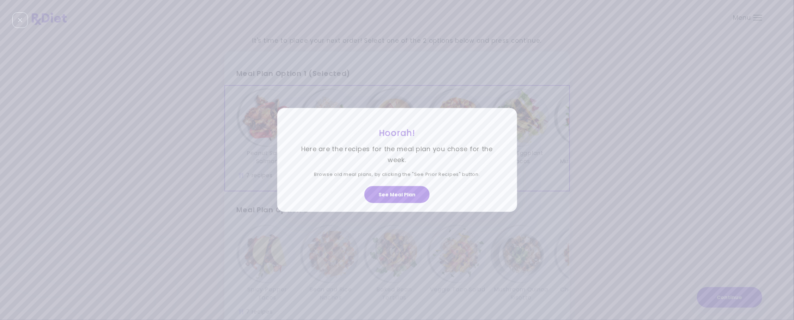
click at [603, 73] on div "Hoorah! Here are the recipes for the meal plan you chose for the week. Browse o…" at bounding box center [397, 160] width 794 height 320
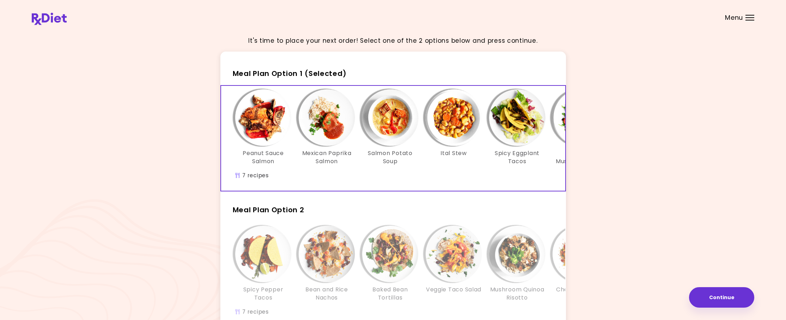
click at [747, 16] on div "Menu" at bounding box center [750, 18] width 9 height 6
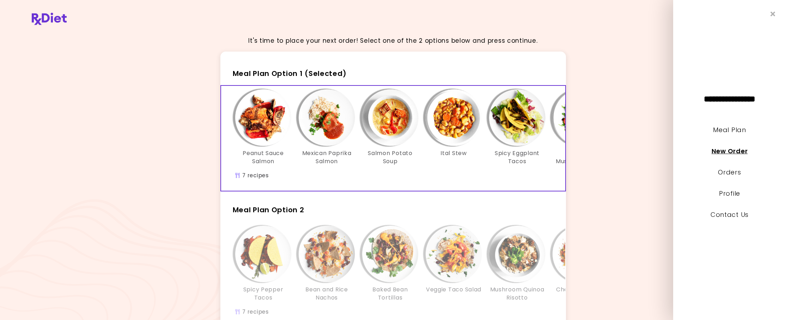
click at [741, 150] on link "New Order" at bounding box center [730, 150] width 36 height 9
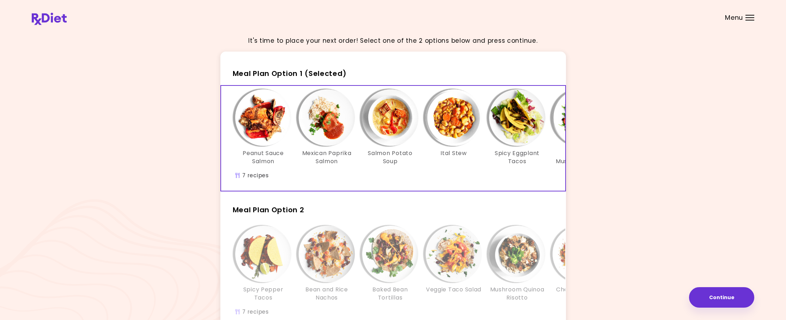
drag, startPoint x: 667, startPoint y: 154, endPoint x: 700, endPoint y: 131, distance: 39.8
click at [700, 131] on div "It's time to place your next order! Select one of the 2 options below and press…" at bounding box center [393, 202] width 723 height 344
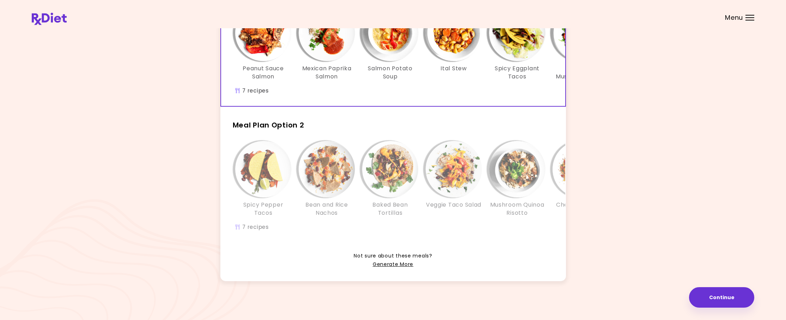
scroll to position [99, 0]
click at [442, 172] on img "Info - Veggie Taco Salad - Meal Plan Option 2" at bounding box center [454, 169] width 56 height 56
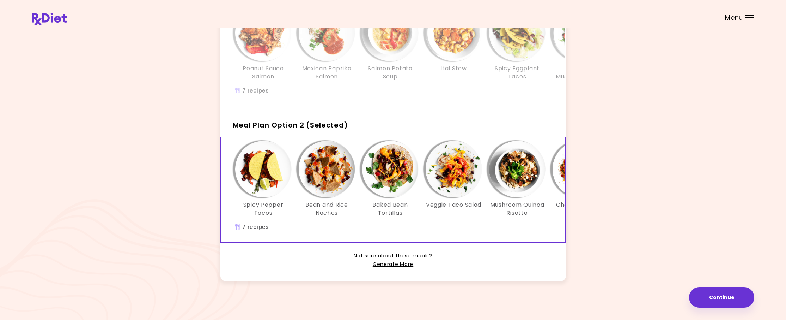
click at [327, 157] on img "Info - Bean and Rice Nachos - Meal Plan Option 2 (Selected)" at bounding box center [327, 169] width 56 height 56
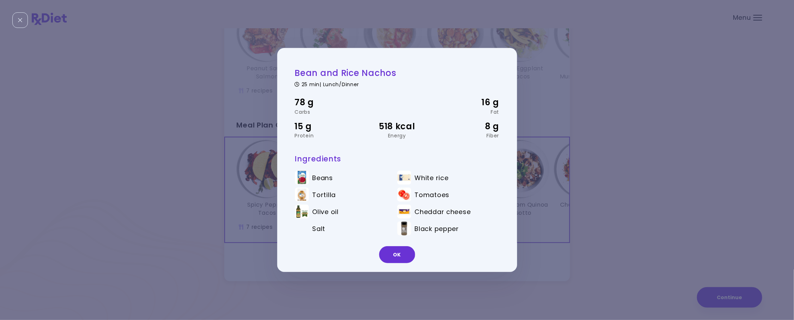
click at [721, 46] on div "Bean and Rice Nachos 25 min | Lunch/Dinner 78 g Carbs 16 g Fat 15 g Protein 518…" at bounding box center [397, 160] width 794 height 320
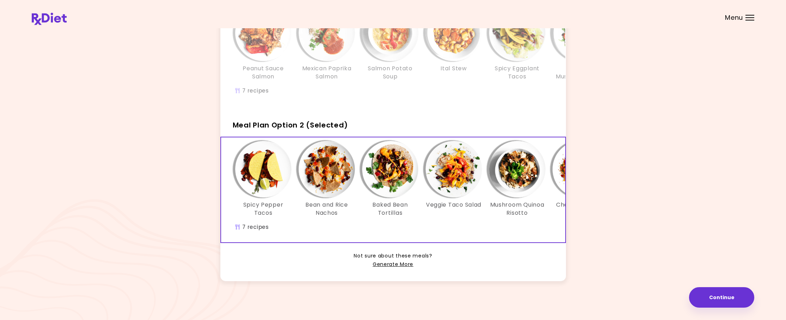
click at [563, 88] on div "Peanut Sauce Salmon Mexican Paprika Salmon Salmon Potato Soup Ital Stew Spicy E…" at bounding box center [454, 53] width 466 height 105
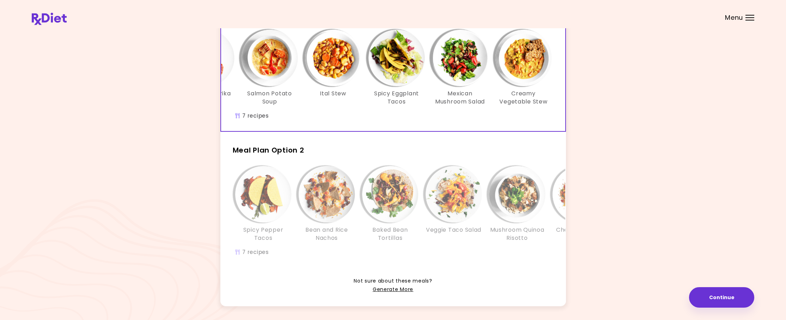
scroll to position [50, 0]
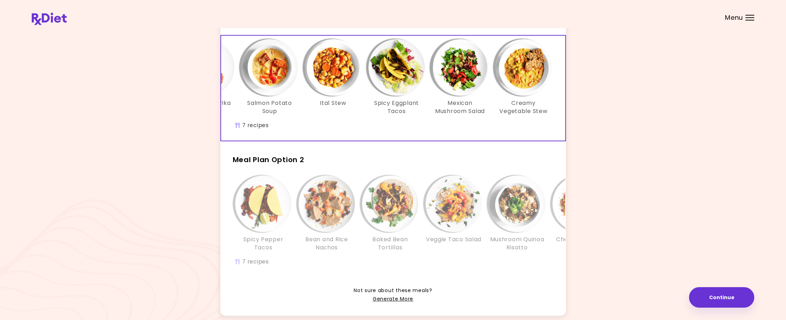
click at [455, 68] on img "Info - Mexican Mushroom Salad - Meal Plan Option 1 (Selected)" at bounding box center [460, 67] width 56 height 56
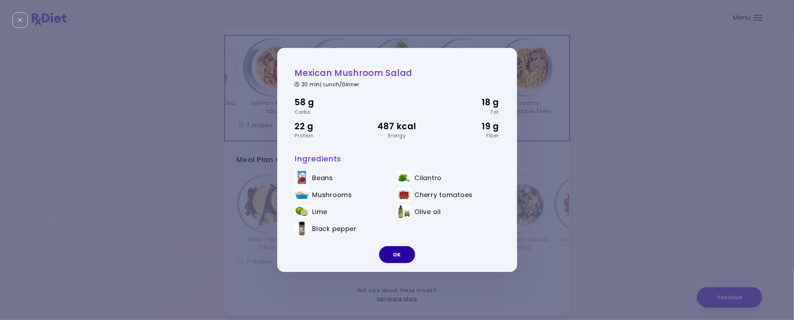
click at [401, 258] on button "OK" at bounding box center [397, 254] width 36 height 17
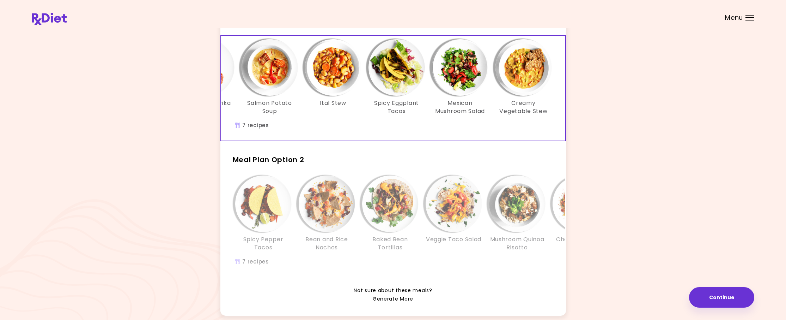
click at [527, 55] on img "Info - Creamy Vegetable Stew - Meal Plan Option 1 (Selected)" at bounding box center [524, 67] width 56 height 56
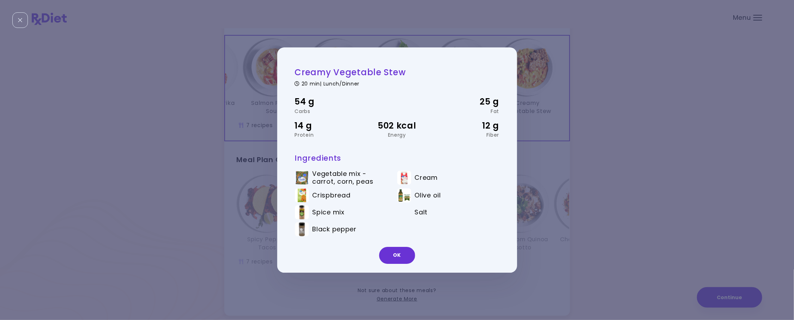
click at [622, 26] on div "Creamy Vegetable Stew 20 min | Lunch/Dinner 54 g Carbs 25 g Fat 14 g Protein 50…" at bounding box center [397, 160] width 794 height 320
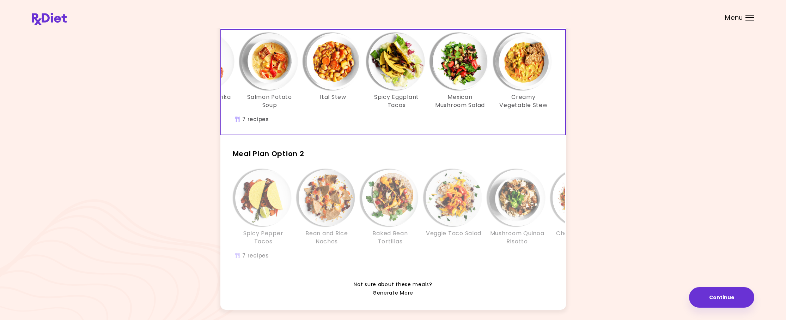
scroll to position [99, 0]
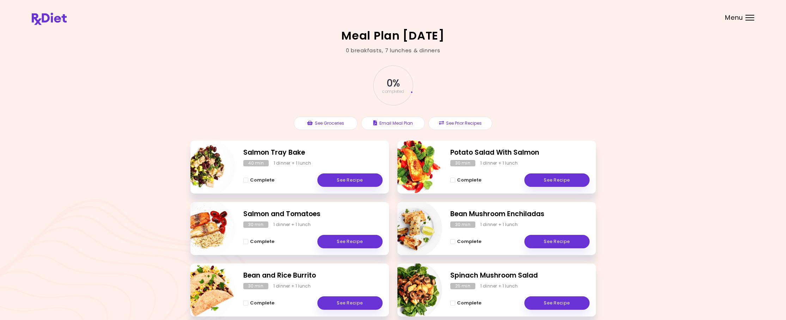
click at [741, 18] on span "Menu" at bounding box center [734, 17] width 18 height 6
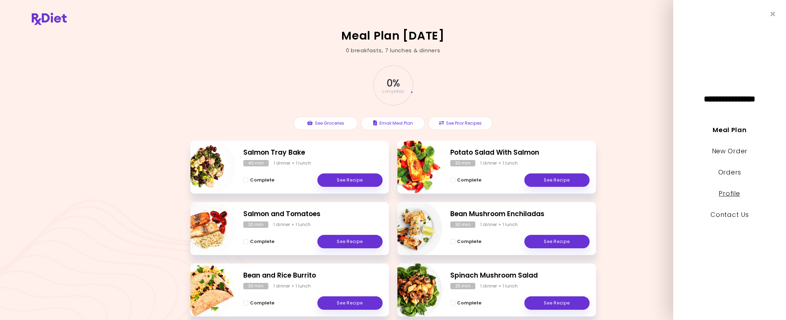
click at [731, 196] on link "Profile" at bounding box center [729, 193] width 21 height 9
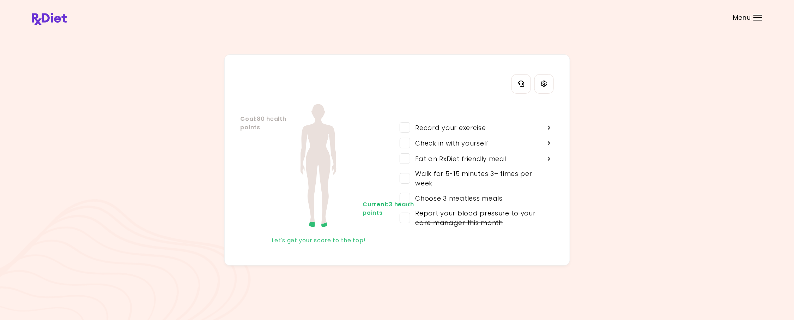
click at [759, 17] on div at bounding box center [758, 17] width 9 height 1
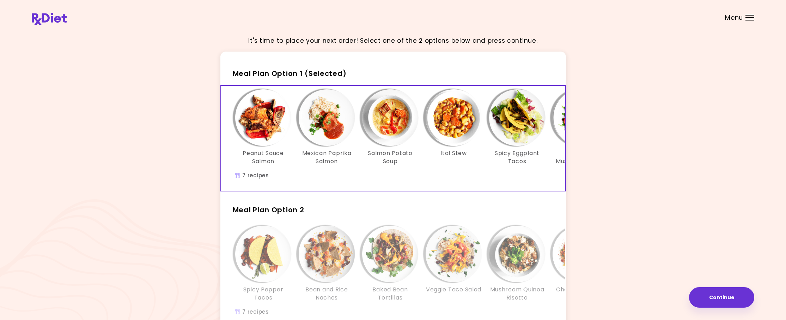
click at [631, 19] on header at bounding box center [393, 14] width 786 height 28
click at [631, 18] on header at bounding box center [393, 14] width 786 height 28
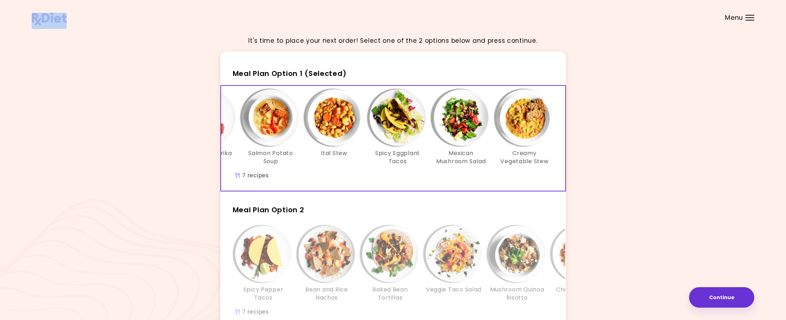
scroll to position [0, 121]
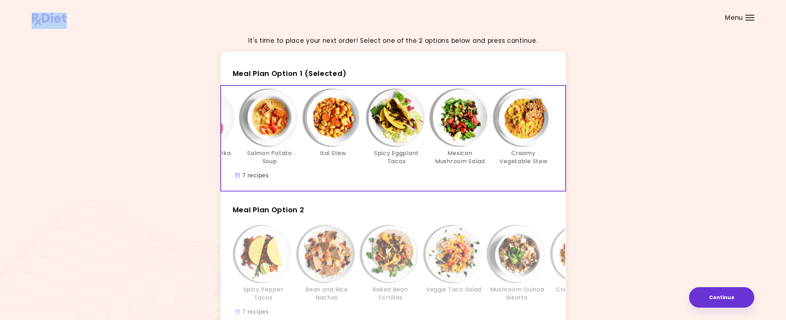
click at [461, 134] on img "Info - Mexican Mushroom Salad - Meal Plan Option 1 (Selected)" at bounding box center [460, 117] width 56 height 56
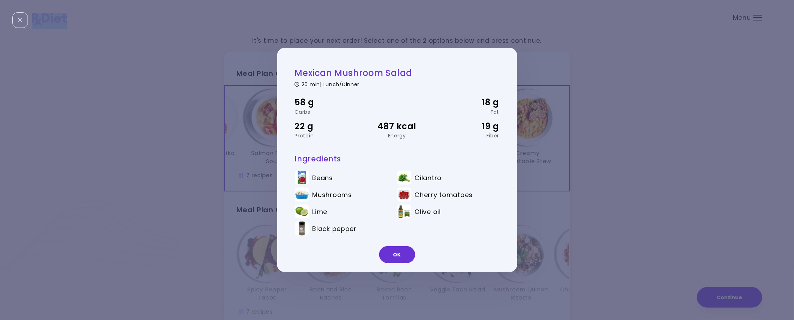
click at [393, 255] on button "OK" at bounding box center [397, 254] width 36 height 17
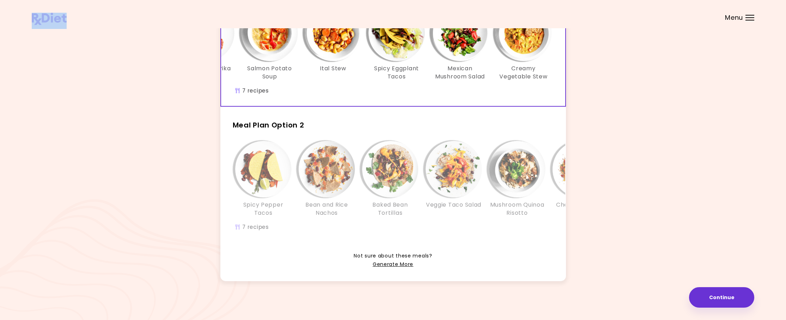
scroll to position [99, 0]
click at [400, 265] on link "Generate More" at bounding box center [393, 264] width 41 height 8
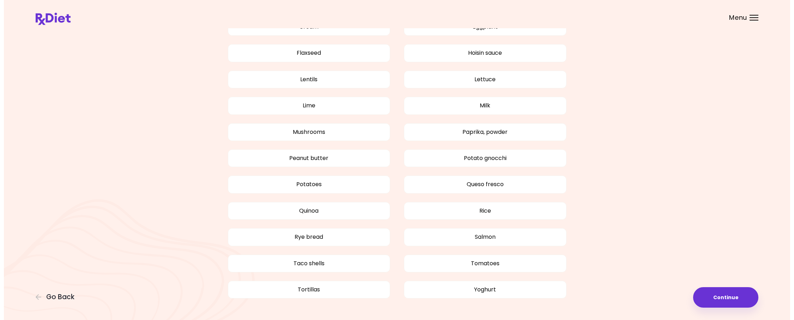
scroll to position [521, 0]
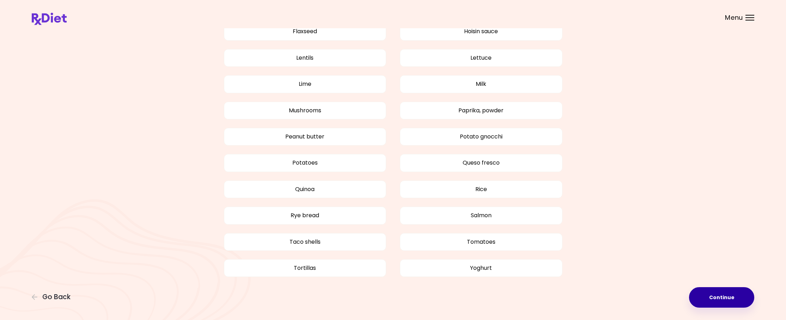
click at [728, 296] on button "Continue" at bounding box center [721, 297] width 65 height 20
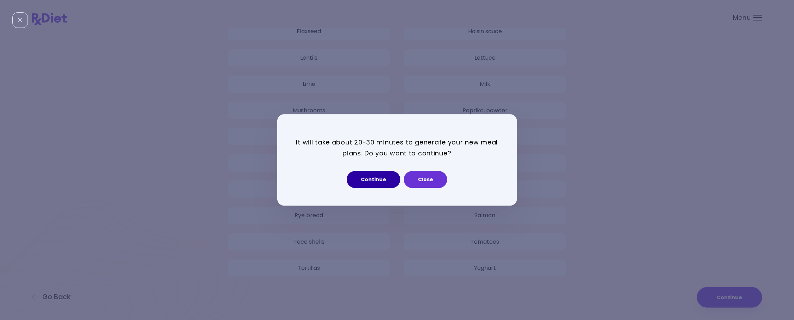
click at [374, 179] on button "Continue" at bounding box center [374, 179] width 54 height 17
select select "*"
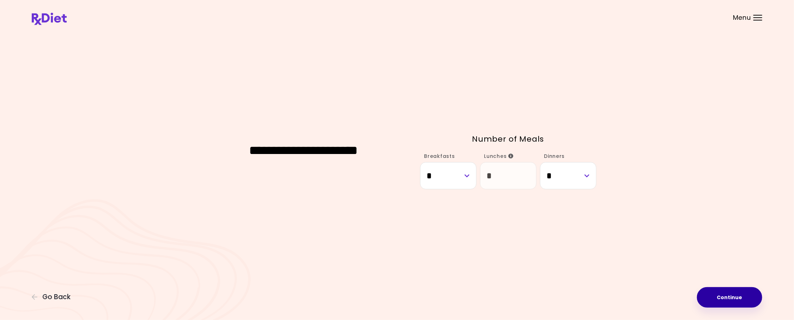
click at [738, 295] on button "Continue" at bounding box center [729, 297] width 65 height 20
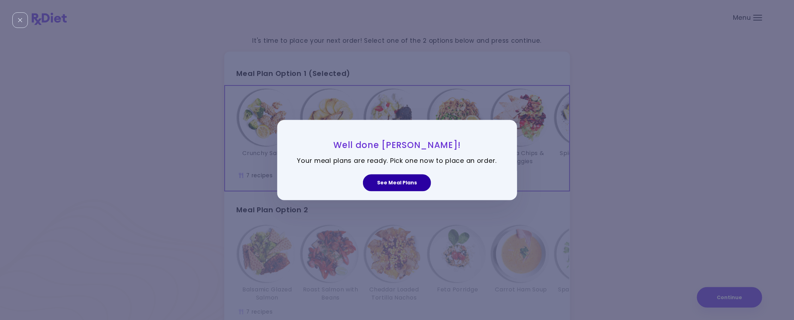
click at [398, 183] on button "See Meal Plans" at bounding box center [397, 182] width 68 height 17
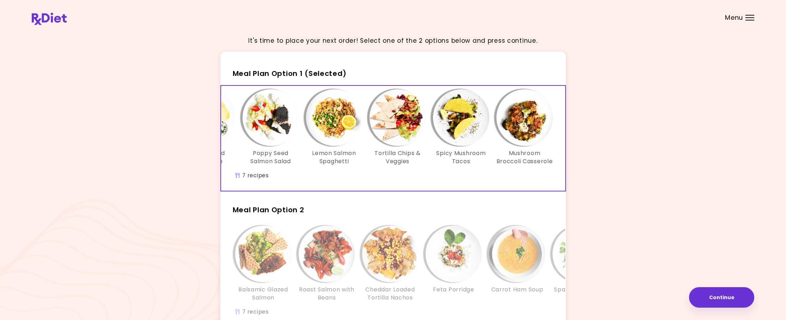
scroll to position [0, 121]
click at [511, 293] on h3 "Carrot Ham Soup" at bounding box center [517, 289] width 52 height 8
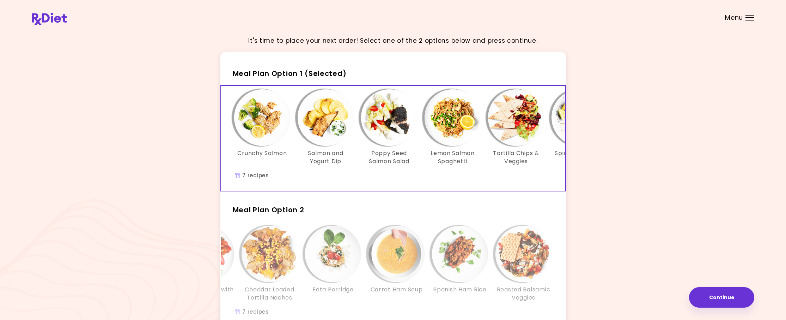
scroll to position [0, 0]
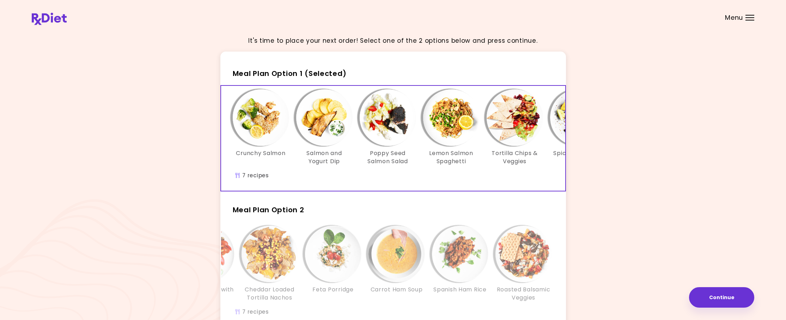
drag, startPoint x: 432, startPoint y: 88, endPoint x: 563, endPoint y: 49, distance: 136.5
click at [541, 50] on div "It's time to place your next order! Select one of the 2 options below and press…" at bounding box center [393, 202] width 723 height 344
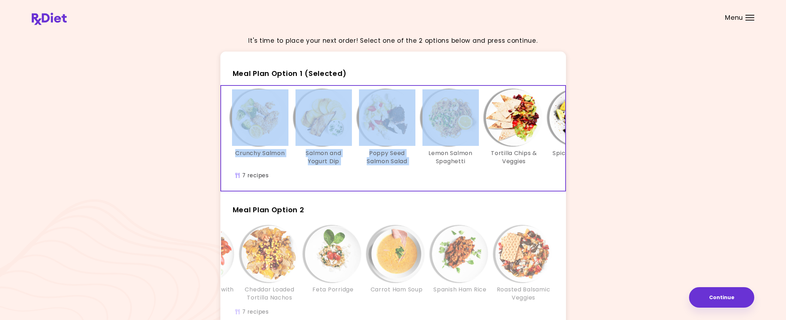
click at [657, 74] on div "It's time to place your next order! Select one of the 2 options below and press…" at bounding box center [393, 202] width 723 height 344
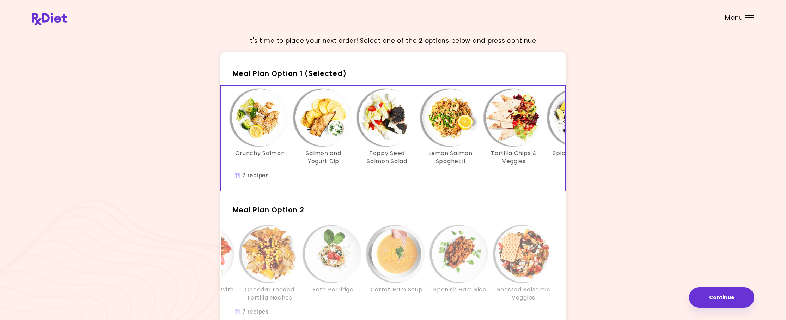
click at [751, 16] on div "Menu" at bounding box center [750, 18] width 9 height 6
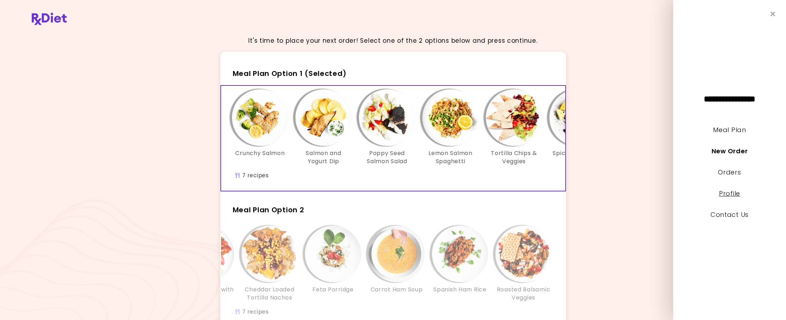
click at [723, 189] on link "Profile" at bounding box center [729, 193] width 21 height 9
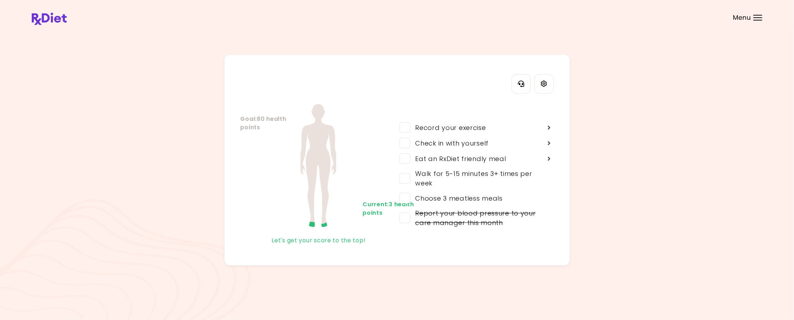
click at [721, 191] on div "My Health Score Details Goal : 80 health points Current : 3 health points Let's…" at bounding box center [397, 159] width 731 height 211
click at [544, 83] on icon "Settings" at bounding box center [544, 83] width 6 height 6
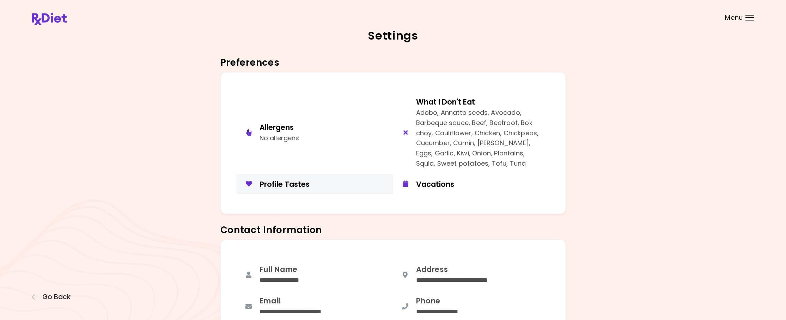
click at [284, 183] on div "Profile Tastes" at bounding box center [324, 184] width 128 height 10
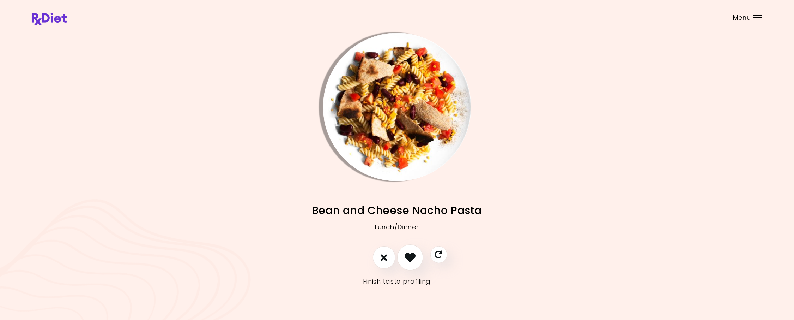
click at [413, 255] on icon "I like this recipe" at bounding box center [410, 257] width 11 height 11
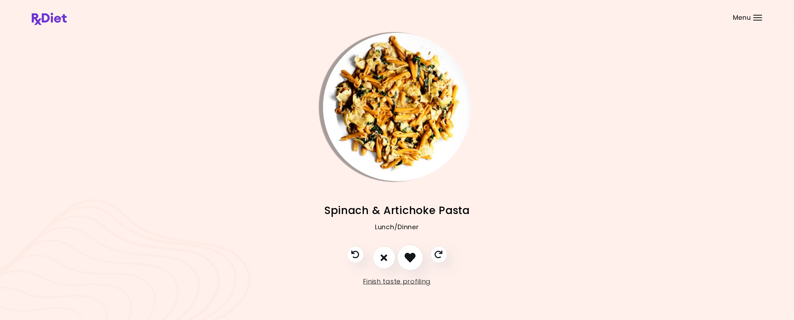
click at [413, 255] on icon "I like this recipe" at bounding box center [410, 257] width 11 height 11
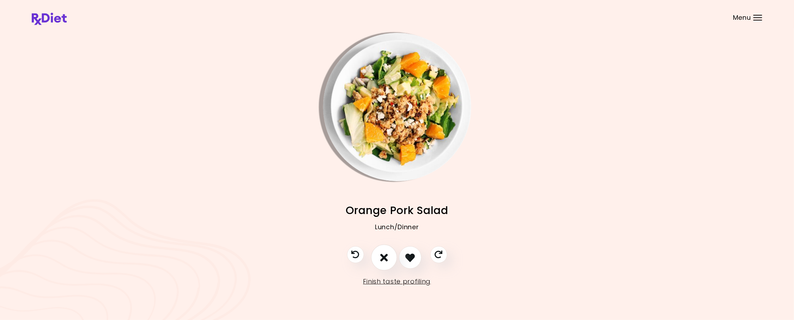
click at [385, 259] on icon "I don't like this recipe" at bounding box center [384, 257] width 8 height 11
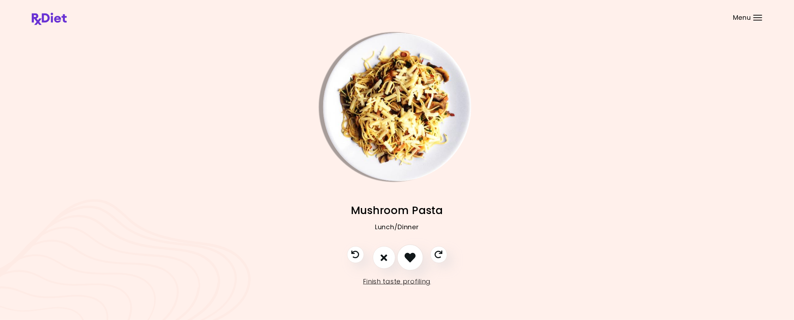
drag, startPoint x: 385, startPoint y: 259, endPoint x: 410, endPoint y: 257, distance: 25.2
click at [410, 257] on div at bounding box center [397, 261] width 114 height 30
click at [410, 257] on icon "I like this recipe" at bounding box center [410, 257] width 11 height 11
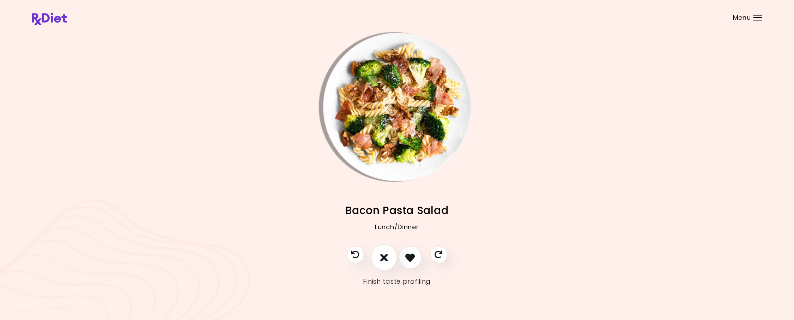
click at [384, 254] on icon "I don't like this recipe" at bounding box center [384, 257] width 8 height 11
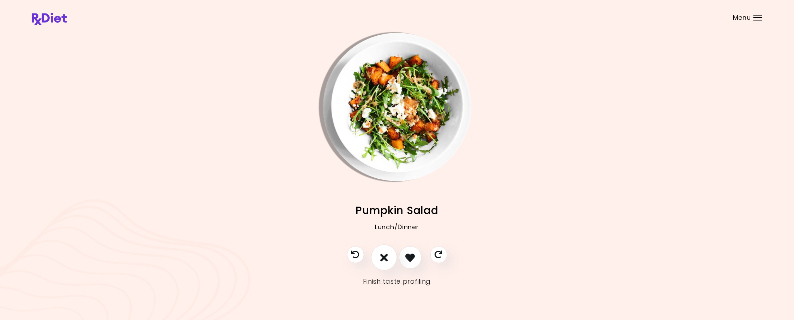
click at [384, 254] on icon "I don't like this recipe" at bounding box center [384, 257] width 8 height 11
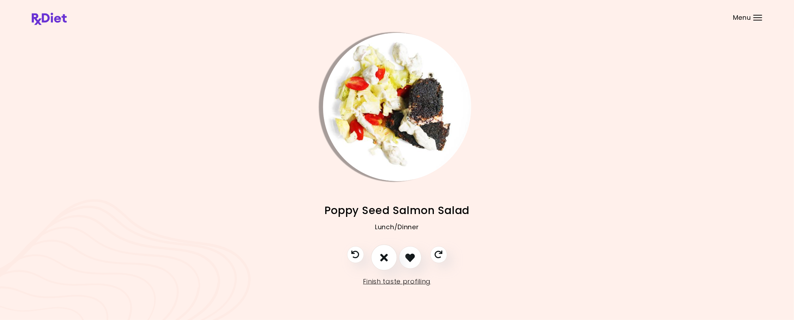
click at [384, 254] on icon "I don't like this recipe" at bounding box center [384, 257] width 8 height 11
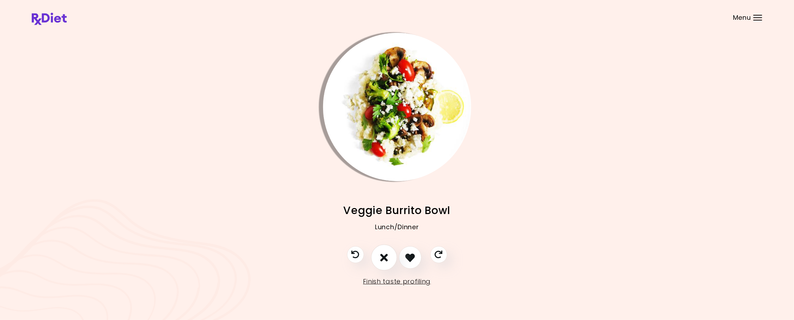
click at [384, 254] on icon "I don't like this recipe" at bounding box center [384, 257] width 8 height 11
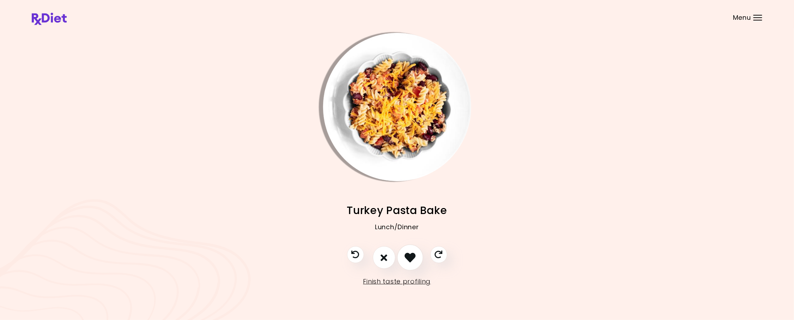
click at [410, 256] on icon "I like this recipe" at bounding box center [410, 257] width 11 height 11
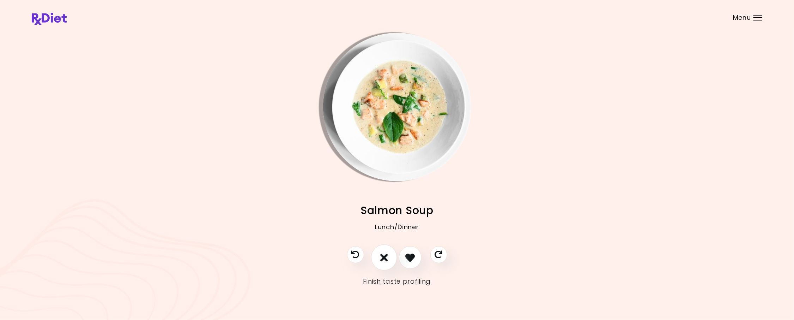
click at [384, 257] on icon "I don't like this recipe" at bounding box center [384, 257] width 8 height 11
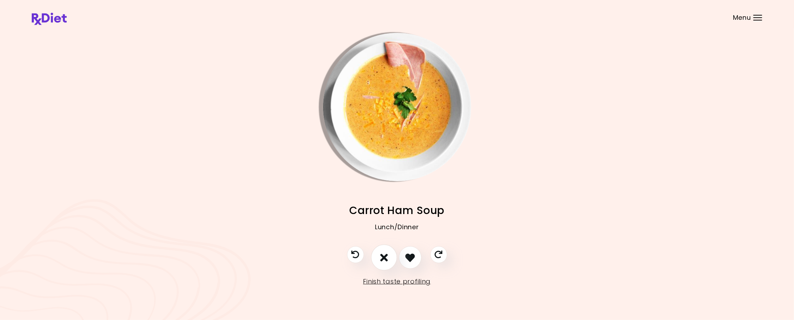
click at [385, 257] on icon "I don't like this recipe" at bounding box center [384, 257] width 8 height 11
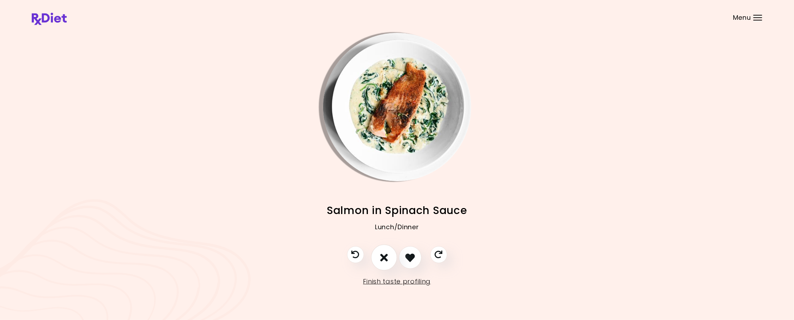
click at [385, 257] on icon "I don't like this recipe" at bounding box center [384, 257] width 8 height 11
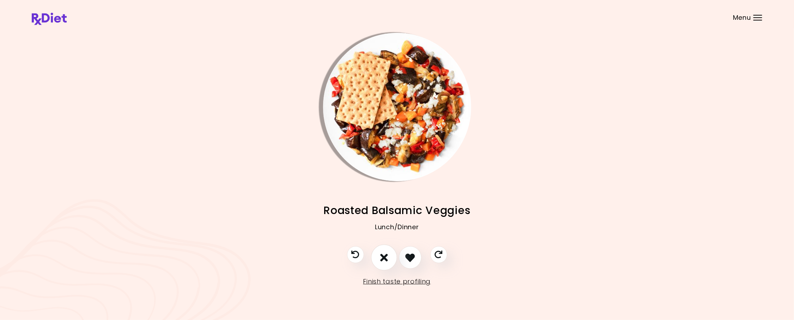
click at [385, 257] on icon "I don't like this recipe" at bounding box center [384, 257] width 8 height 11
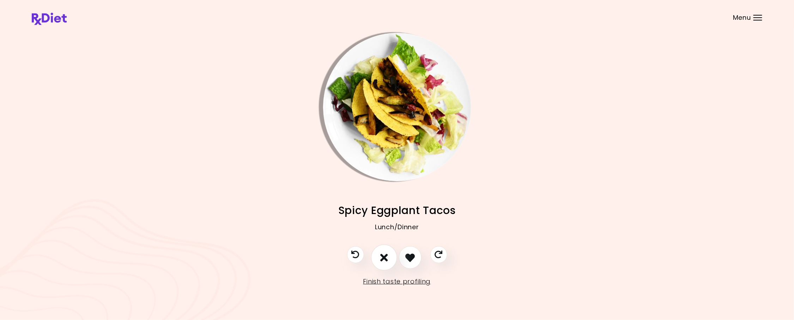
click at [384, 257] on icon "I don't like this recipe" at bounding box center [384, 257] width 8 height 11
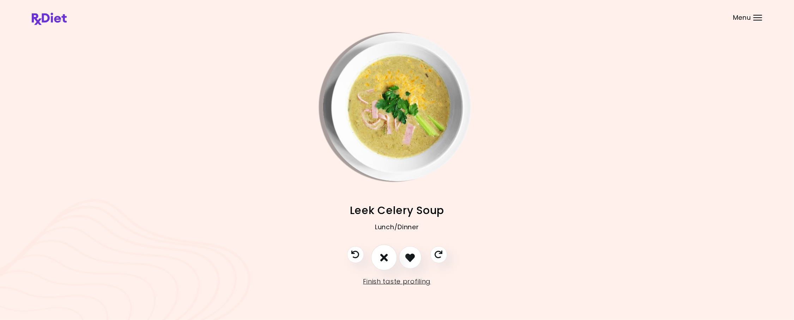
click at [384, 257] on icon "I don't like this recipe" at bounding box center [384, 257] width 8 height 11
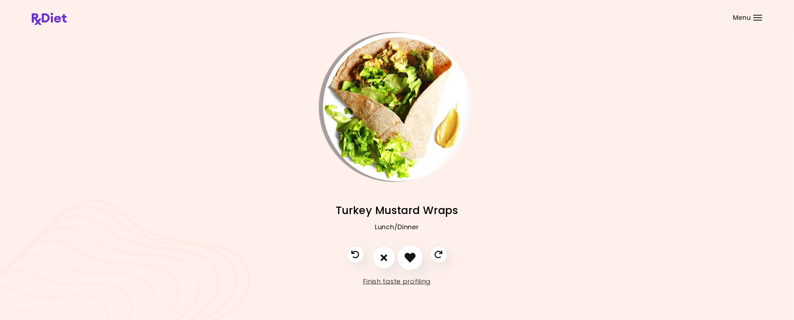
click at [413, 255] on icon "I like this recipe" at bounding box center [410, 257] width 11 height 11
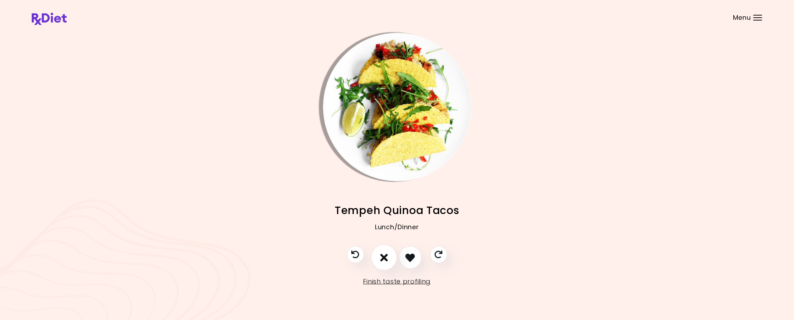
click at [385, 255] on icon "I don't like this recipe" at bounding box center [384, 257] width 8 height 11
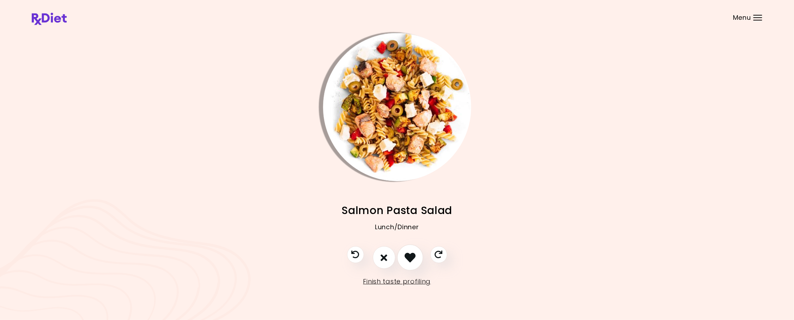
click at [409, 255] on icon "I like this recipe" at bounding box center [410, 257] width 11 height 11
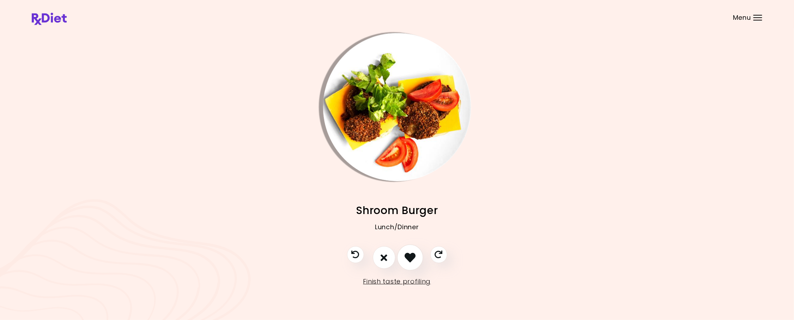
click at [413, 256] on icon "I like this recipe" at bounding box center [410, 257] width 11 height 11
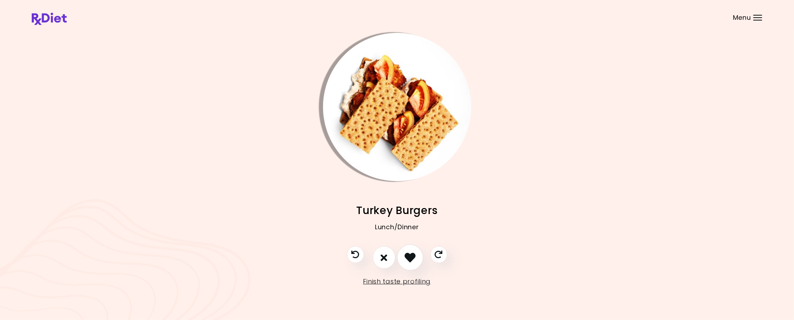
click at [413, 256] on icon "I like this recipe" at bounding box center [410, 257] width 11 height 11
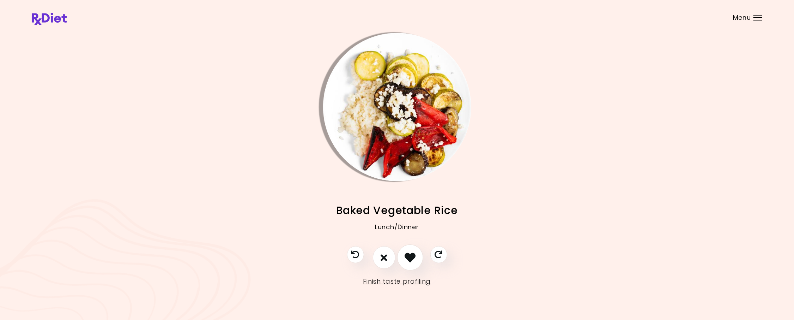
click at [413, 256] on icon "I like this recipe" at bounding box center [410, 257] width 11 height 11
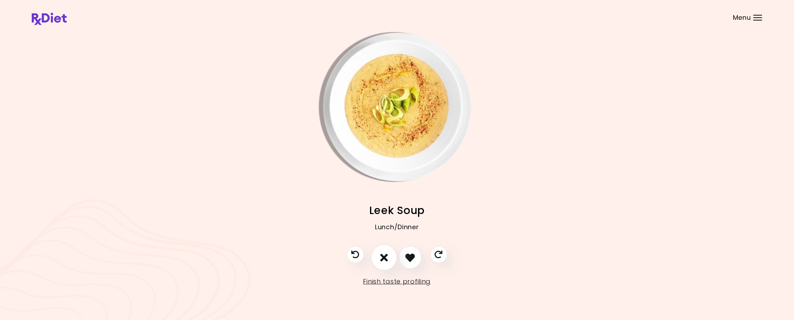
click at [384, 260] on icon "I don't like this recipe" at bounding box center [384, 257] width 8 height 11
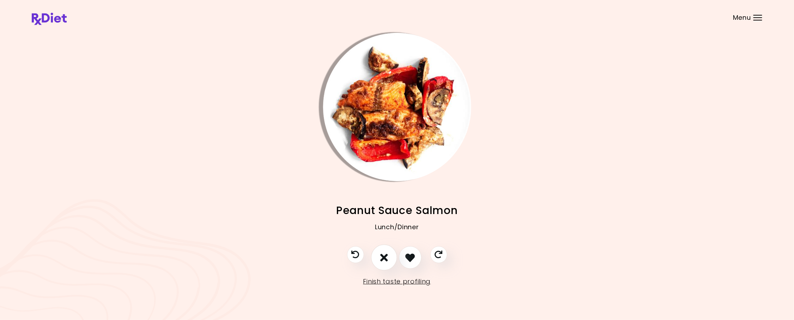
click at [384, 260] on icon "I don't like this recipe" at bounding box center [384, 257] width 8 height 11
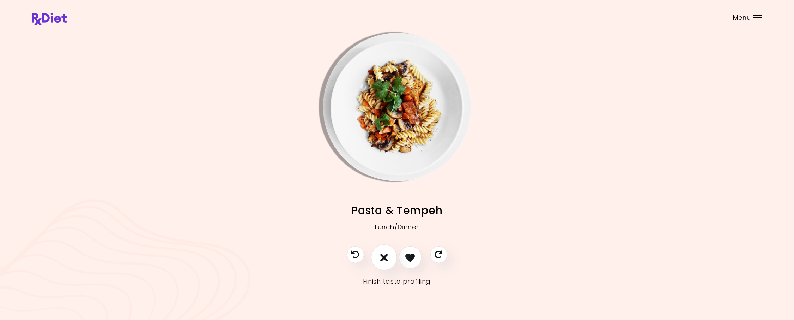
click at [384, 260] on icon "I don't like this recipe" at bounding box center [384, 257] width 8 height 11
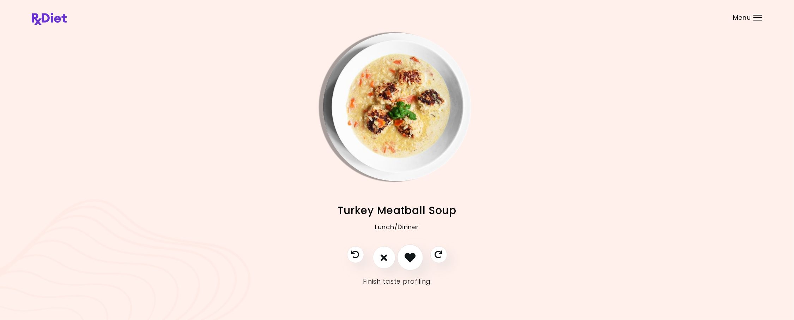
click at [411, 253] on icon "I like this recipe" at bounding box center [410, 257] width 11 height 11
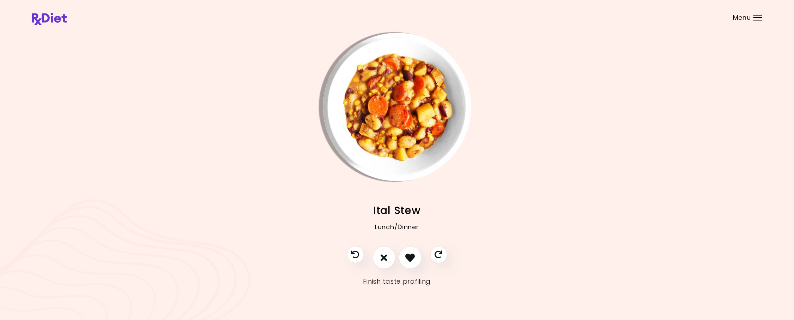
click at [418, 139] on img "Info - Ital Stew" at bounding box center [397, 107] width 148 height 148
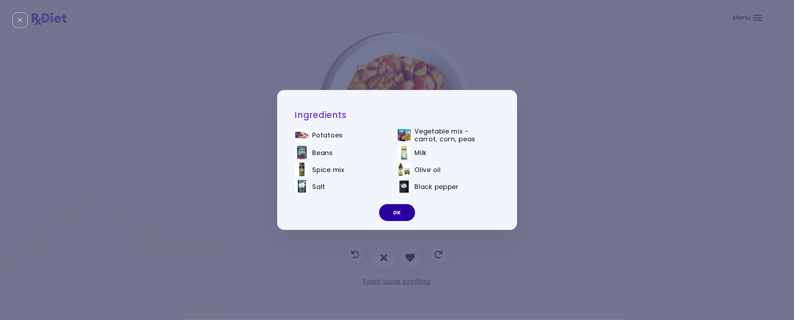
click at [403, 211] on button "OK" at bounding box center [397, 212] width 36 height 17
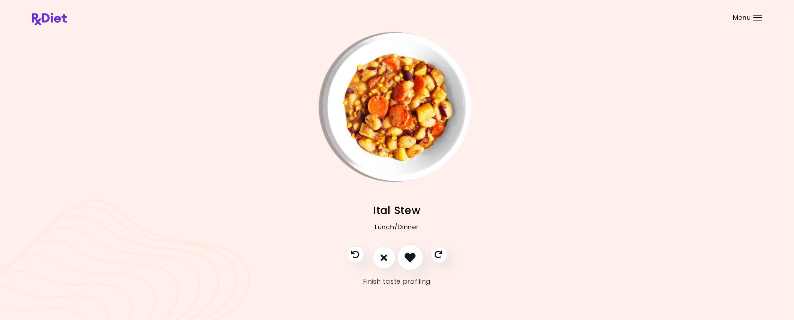
click at [409, 258] on icon "I like this recipe" at bounding box center [410, 257] width 11 height 11
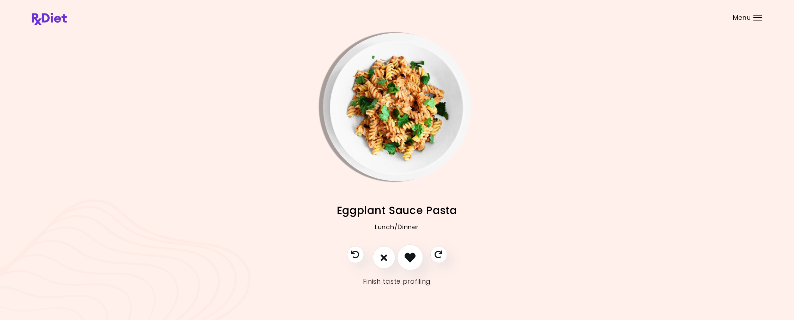
click at [409, 257] on icon "I like this recipe" at bounding box center [410, 257] width 11 height 11
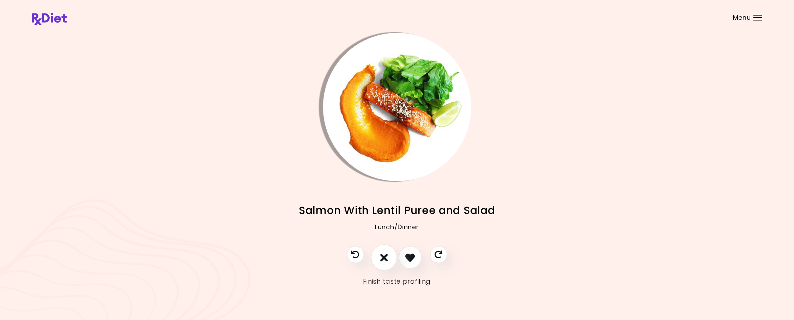
click at [384, 257] on icon "I don't like this recipe" at bounding box center [384, 257] width 8 height 11
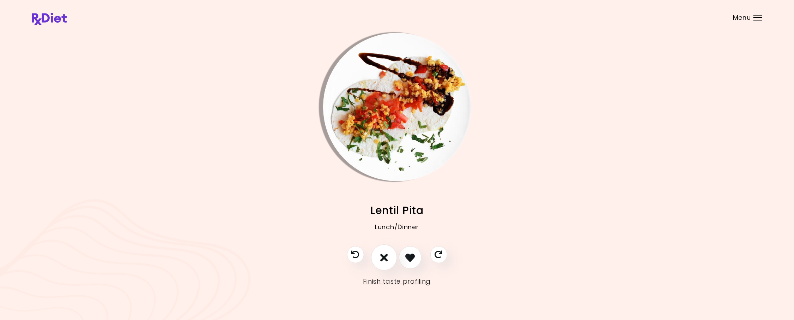
click at [384, 257] on icon "I don't like this recipe" at bounding box center [384, 257] width 8 height 11
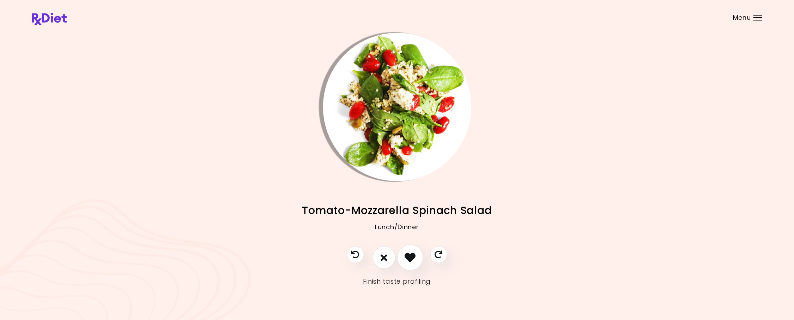
click at [412, 258] on icon "I like this recipe" at bounding box center [410, 257] width 11 height 11
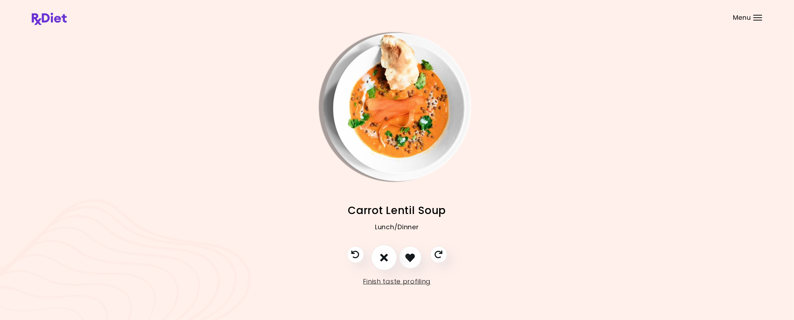
click at [382, 255] on icon "I don't like this recipe" at bounding box center [384, 257] width 8 height 11
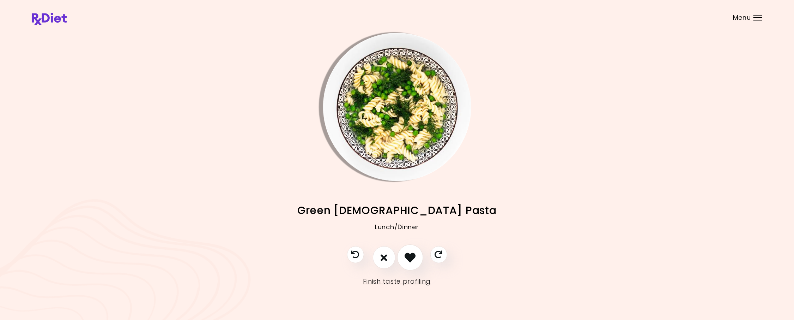
click at [413, 256] on icon "I like this recipe" at bounding box center [410, 257] width 11 height 11
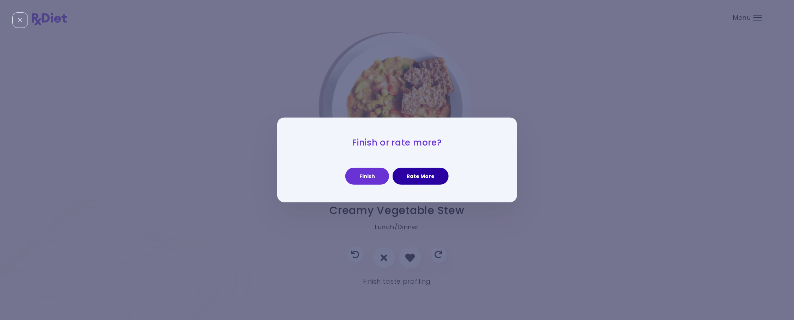
click at [424, 175] on button "Rate More" at bounding box center [421, 176] width 56 height 17
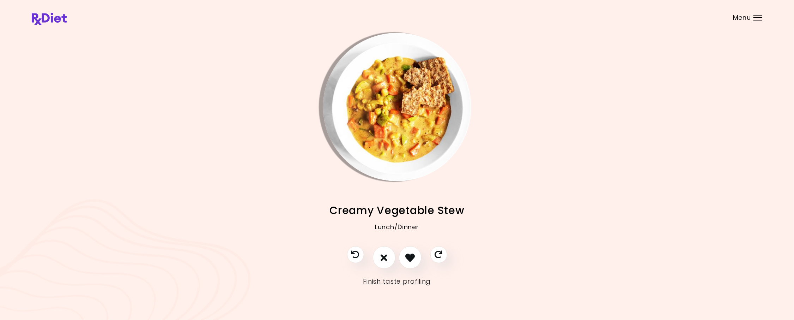
click at [406, 141] on img "Info - Creamy Vegetable Stew" at bounding box center [397, 107] width 148 height 148
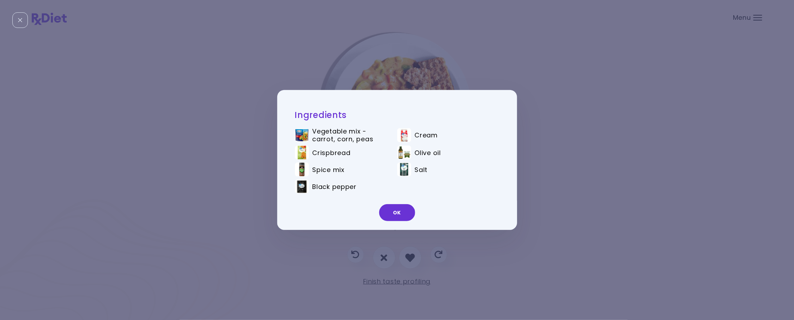
click at [399, 203] on div "OK" at bounding box center [397, 214] width 240 height 29
click at [399, 213] on button "OK" at bounding box center [397, 212] width 36 height 17
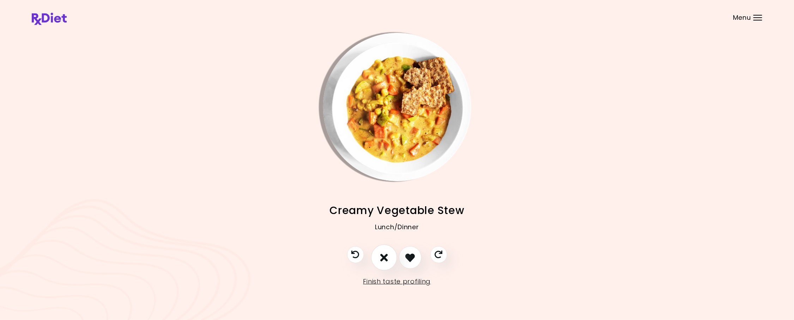
click at [381, 257] on icon "I don't like this recipe" at bounding box center [384, 257] width 8 height 11
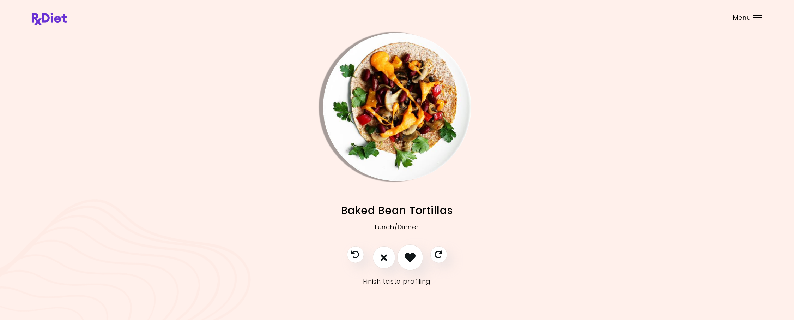
click at [413, 259] on icon "I like this recipe" at bounding box center [410, 257] width 11 height 11
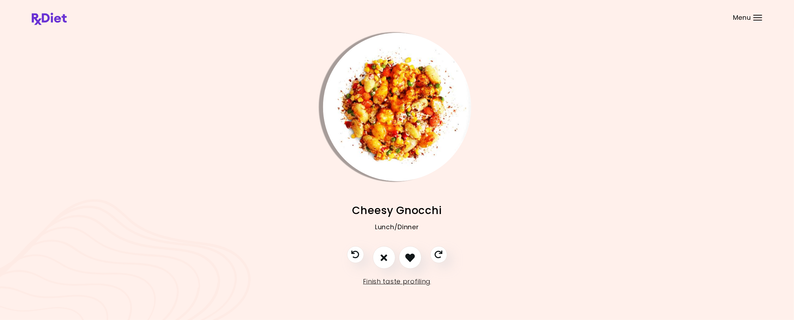
click at [402, 161] on img "Info - Cheesy Gnocchi" at bounding box center [397, 107] width 148 height 148
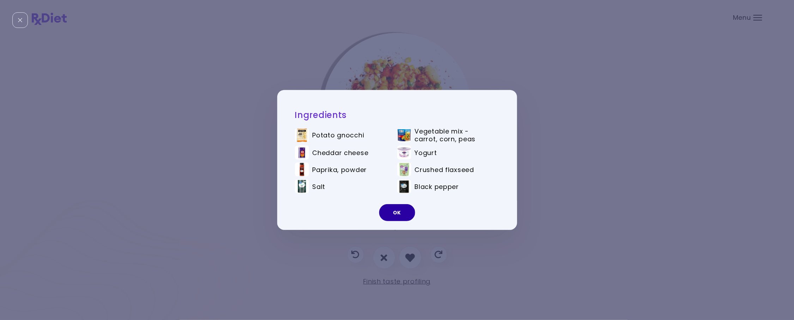
click at [400, 215] on button "OK" at bounding box center [397, 212] width 36 height 17
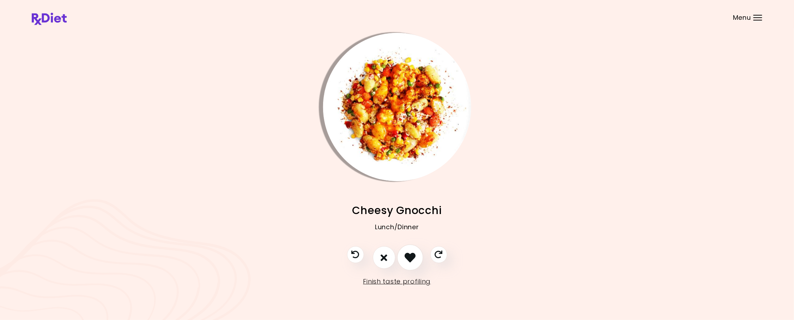
click at [411, 257] on icon "I like this recipe" at bounding box center [410, 257] width 11 height 11
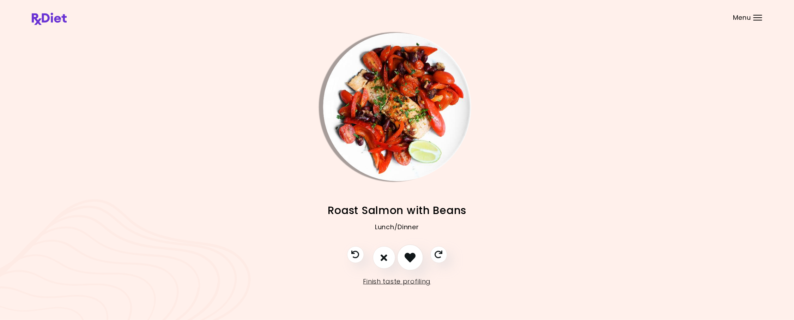
click at [411, 257] on icon "I like this recipe" at bounding box center [410, 257] width 11 height 11
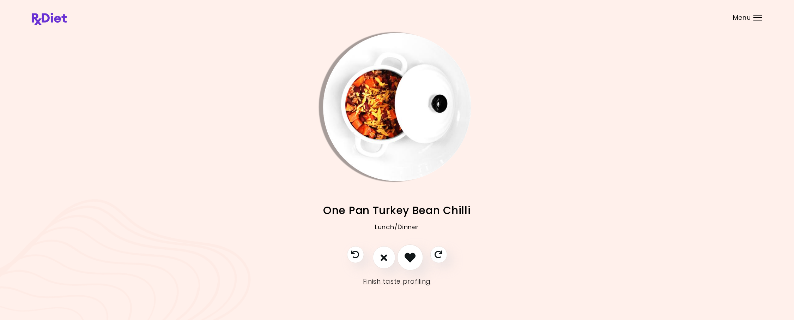
click at [411, 255] on icon "I like this recipe" at bounding box center [410, 257] width 11 height 11
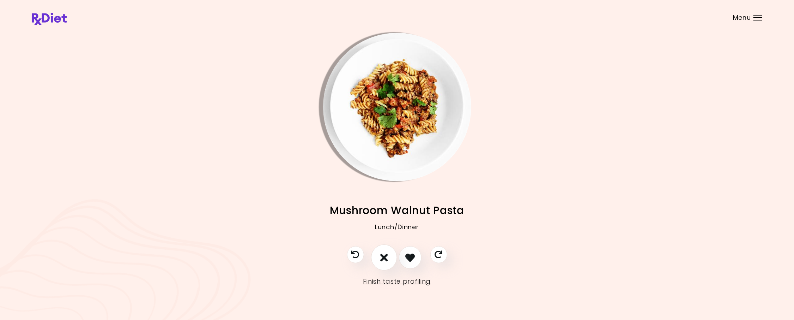
click at [386, 254] on icon "I don't like this recipe" at bounding box center [384, 257] width 8 height 11
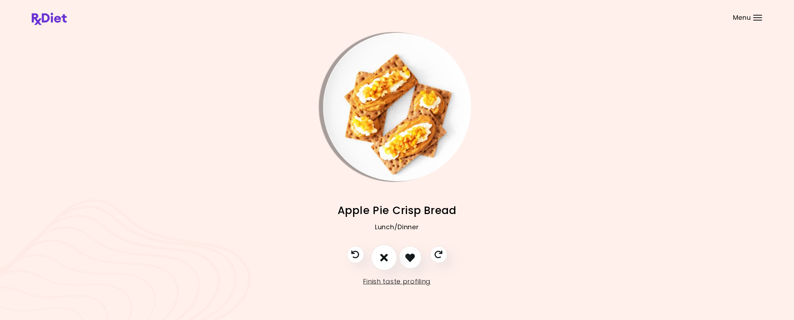
click at [384, 253] on icon "I don't like this recipe" at bounding box center [384, 257] width 8 height 11
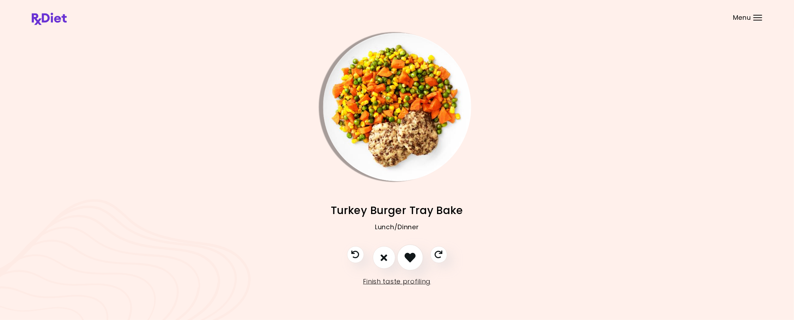
click at [413, 256] on icon "I like this recipe" at bounding box center [410, 257] width 11 height 11
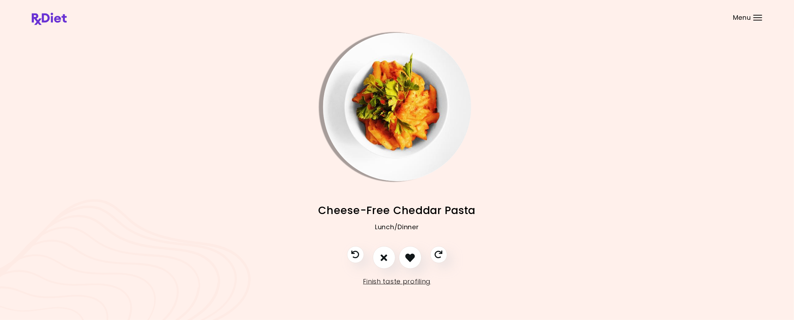
click at [411, 213] on span "Cheese-Free Cheddar Pasta" at bounding box center [397, 210] width 157 height 14
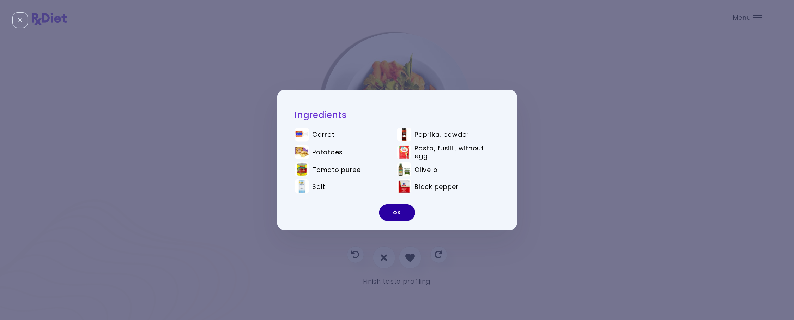
click at [408, 217] on button "OK" at bounding box center [397, 212] width 36 height 17
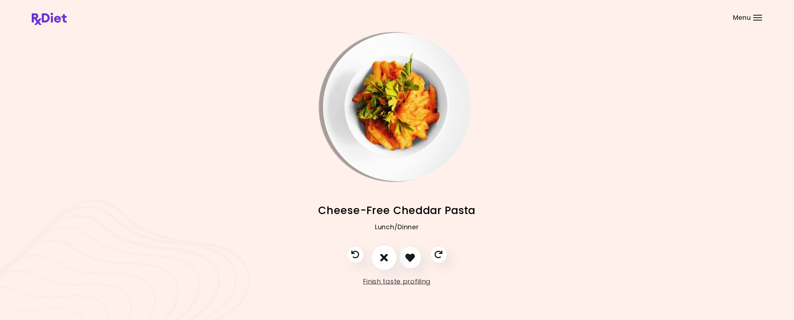
click at [387, 258] on icon "I don't like this recipe" at bounding box center [384, 257] width 8 height 11
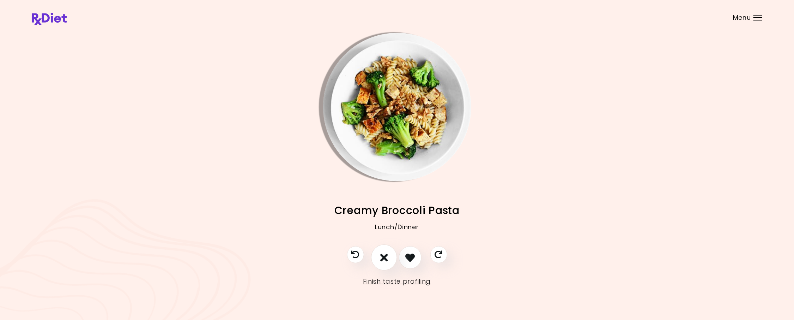
click at [387, 258] on icon "I don't like this recipe" at bounding box center [384, 257] width 8 height 11
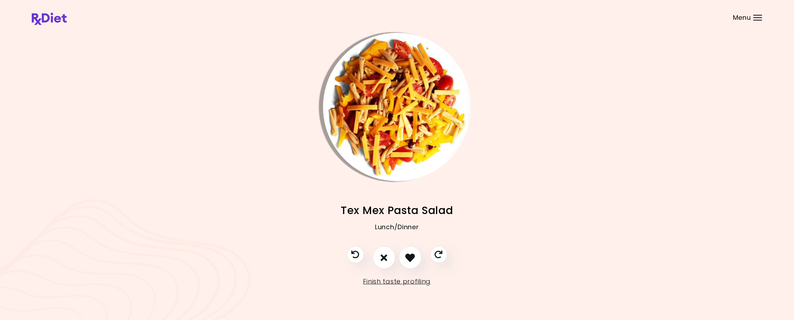
click at [412, 149] on img "Info - Tex Mex Pasta Salad" at bounding box center [397, 107] width 148 height 148
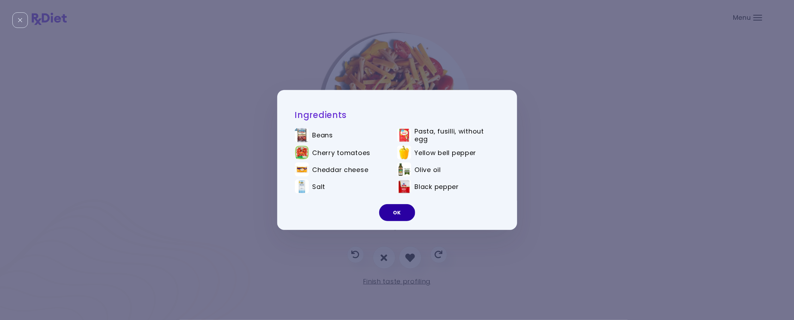
click at [404, 212] on button "OK" at bounding box center [397, 212] width 36 height 17
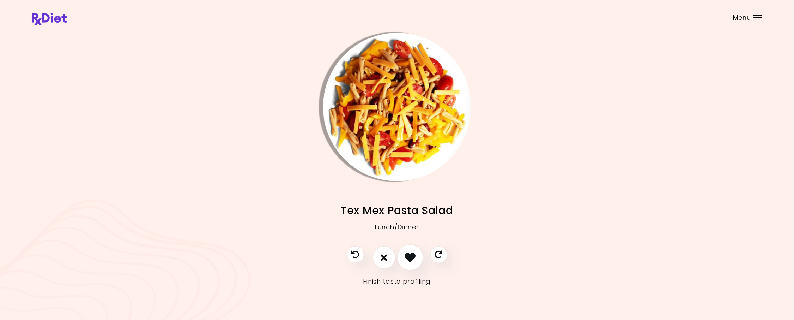
click at [408, 258] on icon "I like this recipe" at bounding box center [410, 257] width 11 height 11
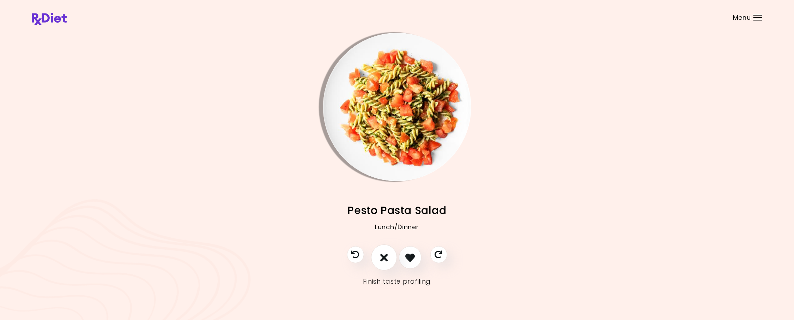
click at [385, 255] on icon "I don't like this recipe" at bounding box center [384, 257] width 8 height 11
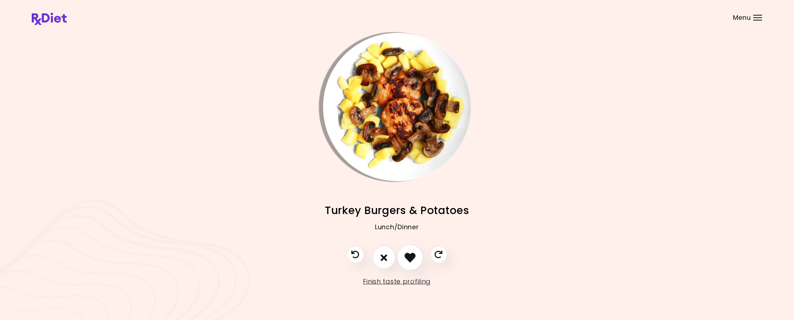
click at [410, 255] on icon "I like this recipe" at bounding box center [410, 257] width 11 height 11
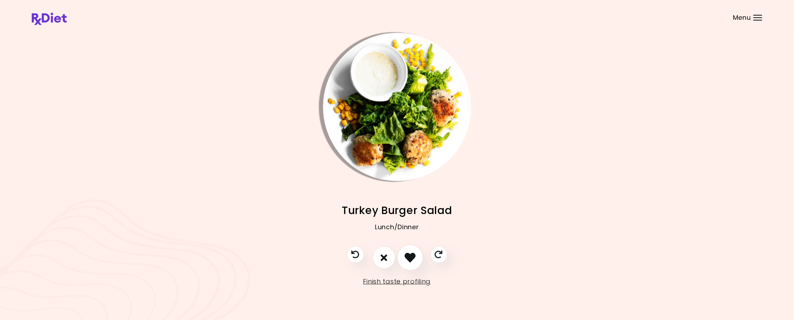
click at [410, 255] on icon "I like this recipe" at bounding box center [410, 257] width 11 height 11
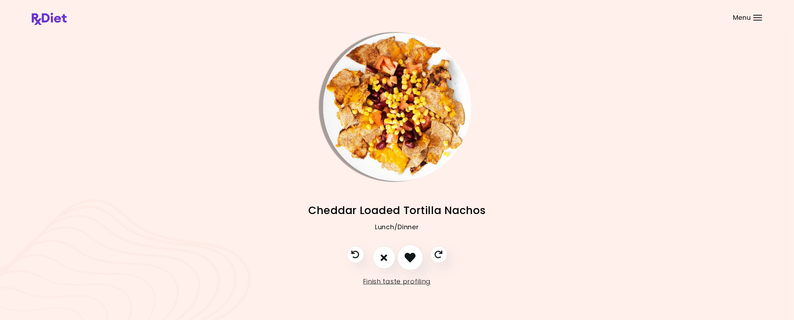
click at [408, 258] on icon "I like this recipe" at bounding box center [410, 257] width 11 height 11
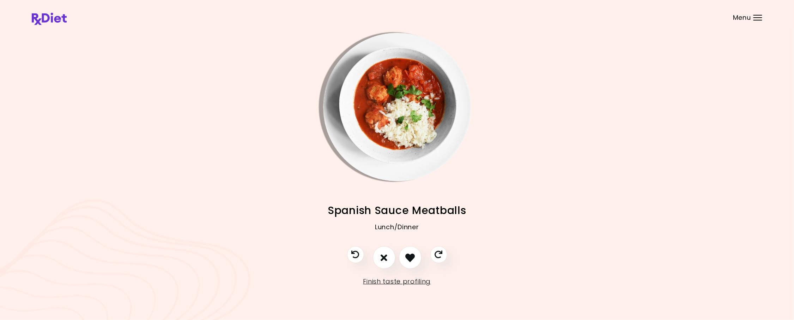
click at [410, 146] on img "Info - Spanish Sauce Meatballs" at bounding box center [397, 107] width 148 height 148
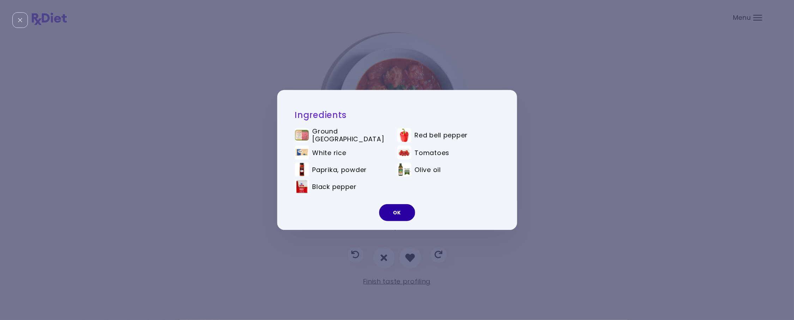
click at [400, 210] on button "OK" at bounding box center [397, 212] width 36 height 17
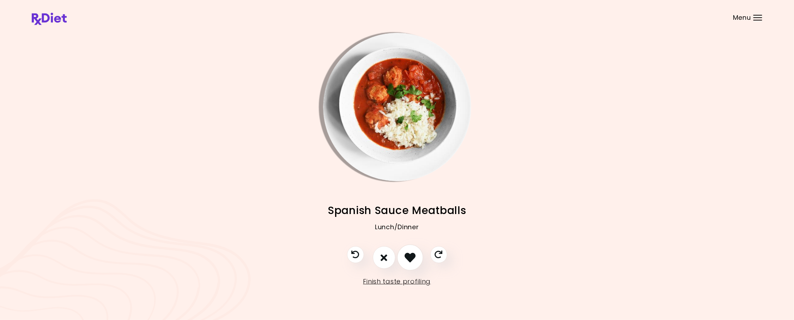
click at [410, 258] on icon "I like this recipe" at bounding box center [410, 257] width 11 height 11
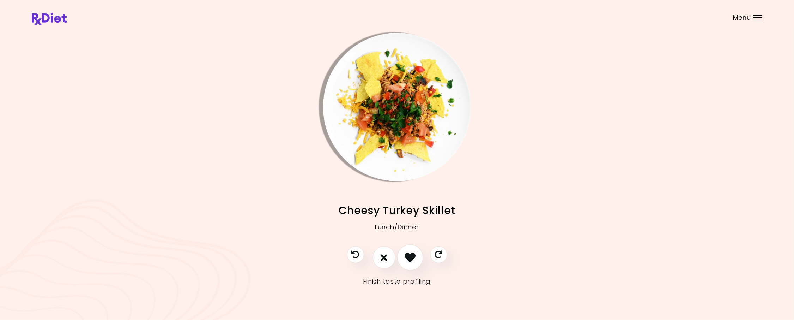
click at [410, 258] on icon "I like this recipe" at bounding box center [410, 257] width 11 height 11
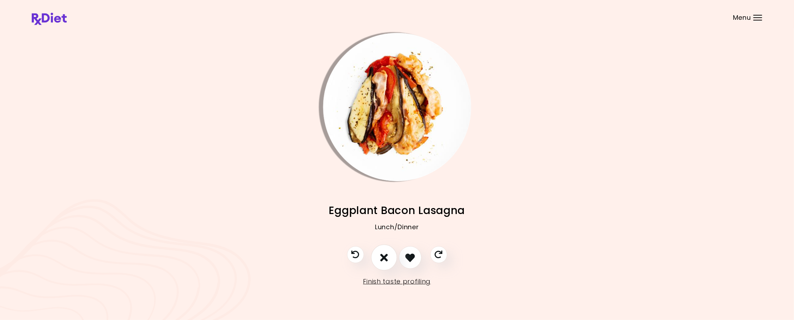
click at [385, 258] on icon "I don't like this recipe" at bounding box center [384, 257] width 8 height 11
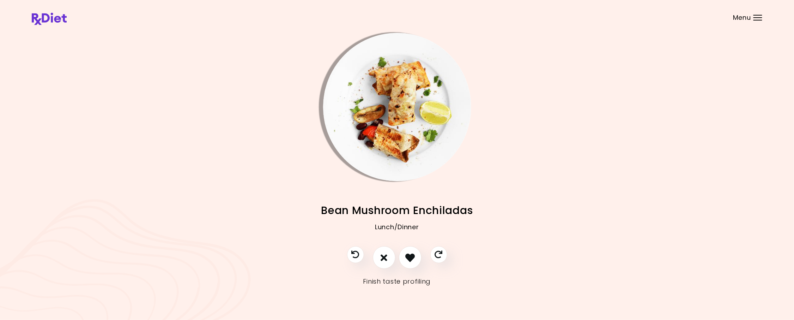
click at [413, 282] on link "Finish taste profiling" at bounding box center [397, 281] width 68 height 11
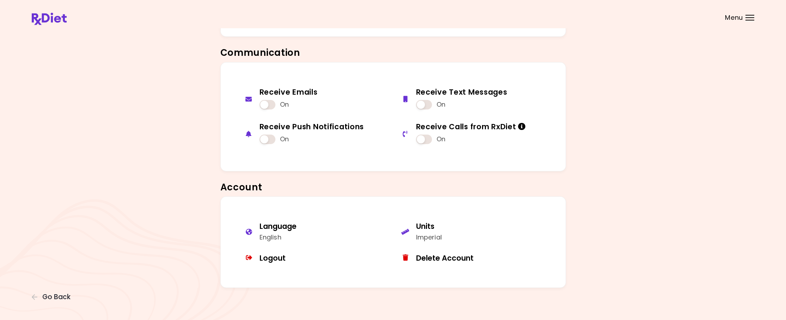
scroll to position [286, 0]
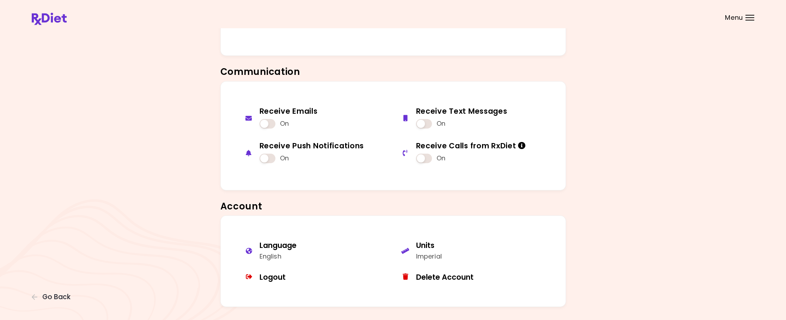
click at [736, 16] on span "Menu" at bounding box center [734, 17] width 18 height 6
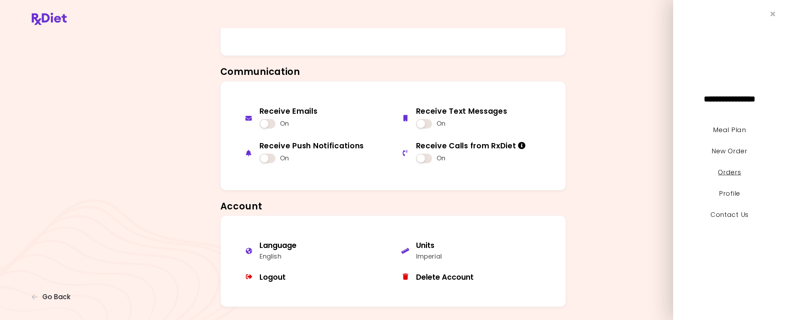
click at [740, 176] on link "Orders" at bounding box center [729, 172] width 23 height 9
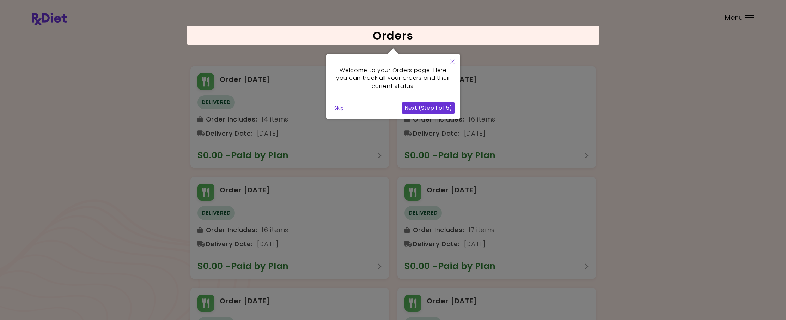
click at [454, 62] on icon "Close" at bounding box center [452, 61] width 5 height 5
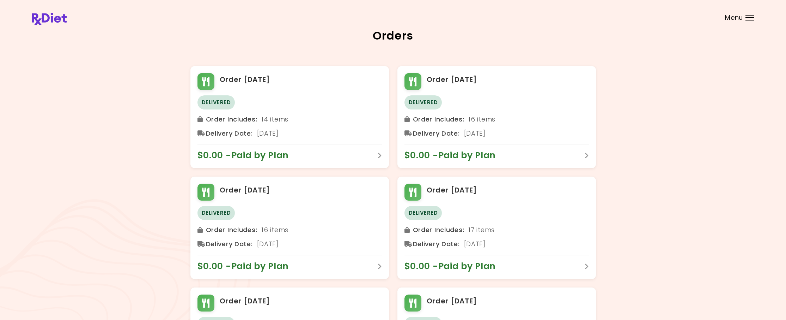
click at [735, 18] on span "Menu" at bounding box center [734, 17] width 18 height 6
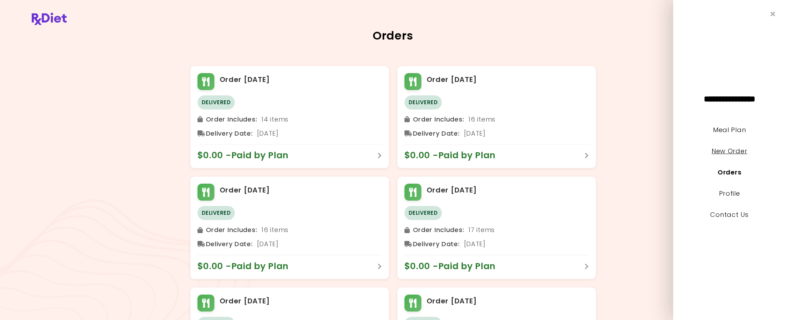
click at [729, 151] on link "New Order" at bounding box center [730, 150] width 36 height 9
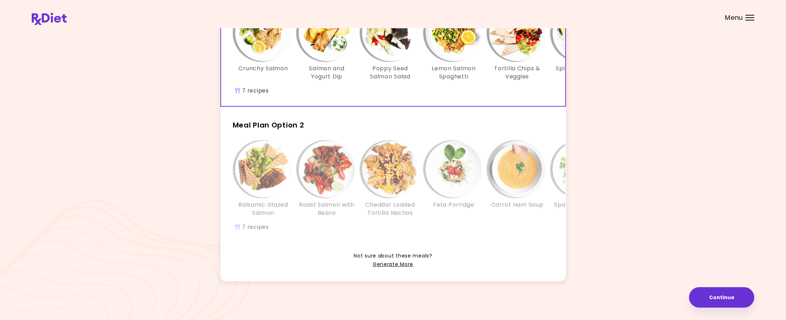
scroll to position [107, 0]
click at [395, 264] on link "Generate More" at bounding box center [393, 264] width 41 height 8
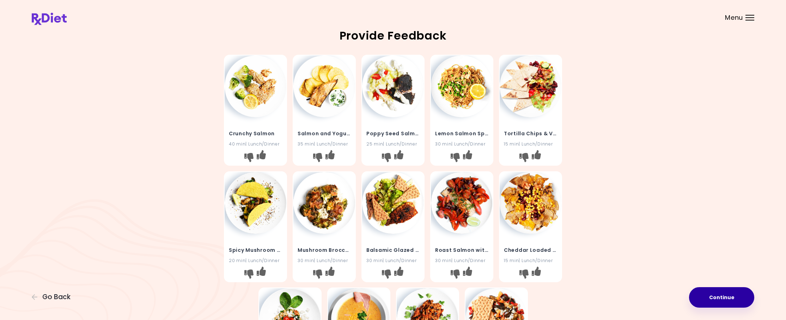
click at [720, 296] on button "Continue" at bounding box center [721, 297] width 65 height 20
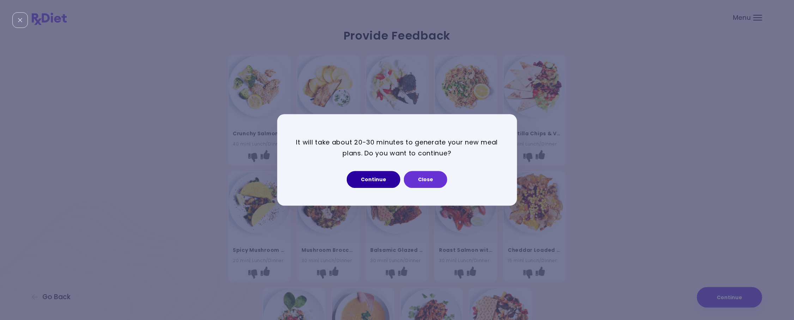
click at [379, 178] on button "Continue" at bounding box center [374, 179] width 54 height 17
select select "*"
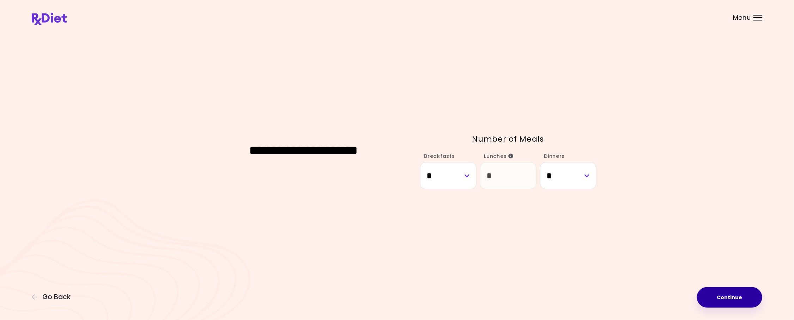
click at [724, 293] on button "Continue" at bounding box center [729, 297] width 65 height 20
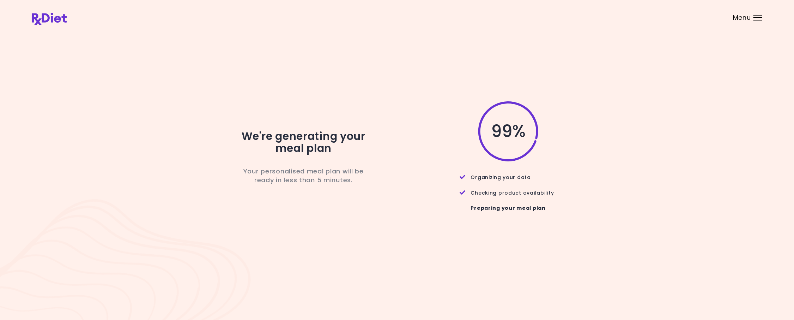
click at [757, 17] on div at bounding box center [758, 17] width 9 height 1
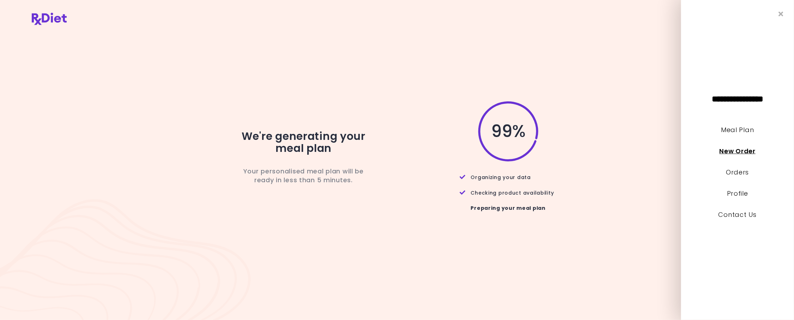
click at [740, 150] on link "New Order" at bounding box center [738, 150] width 36 height 9
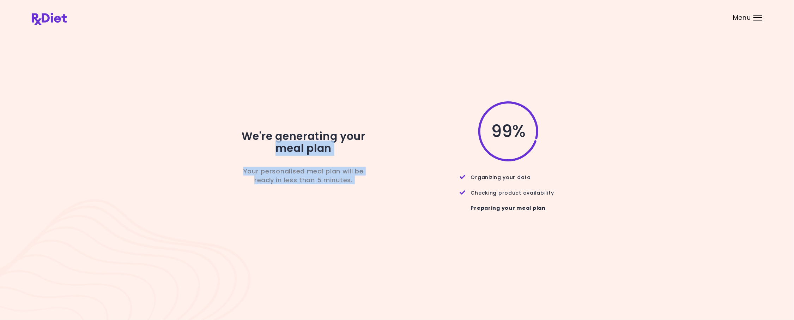
drag, startPoint x: 387, startPoint y: 134, endPoint x: 597, endPoint y: 35, distance: 232.5
click at [597, 35] on div "We're generating your meal plan Your personalised meal plan will be ready in le…" at bounding box center [397, 160] width 731 height 260
click at [415, 103] on div "99 %" at bounding box center [503, 131] width 187 height 62
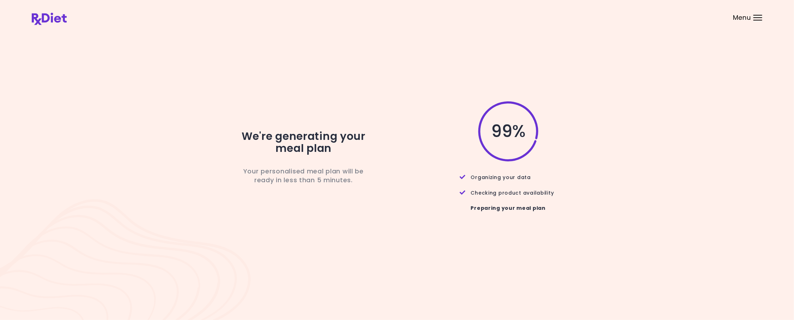
click at [755, 18] on div "Menu" at bounding box center [758, 18] width 9 height 6
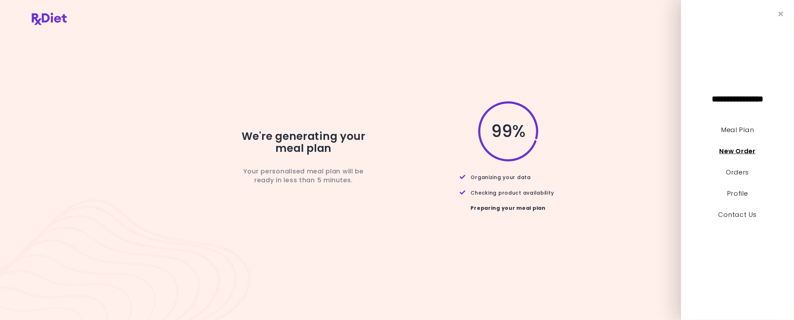
click at [729, 152] on link "New Order" at bounding box center [738, 150] width 36 height 9
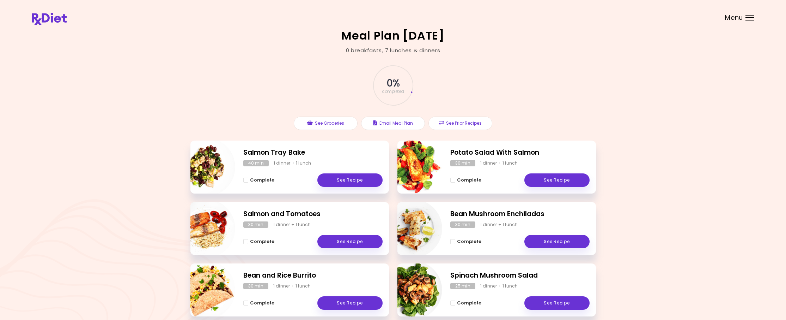
click at [751, 18] on div "Menu" at bounding box center [750, 18] width 9 height 6
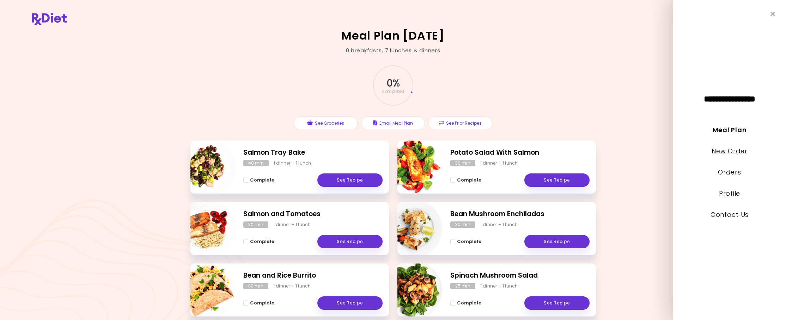
click at [735, 151] on link "New Order" at bounding box center [730, 150] width 36 height 9
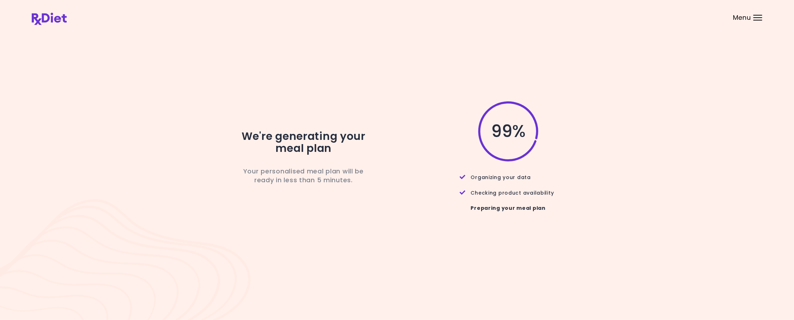
click at [756, 16] on div "Menu" at bounding box center [758, 18] width 9 height 6
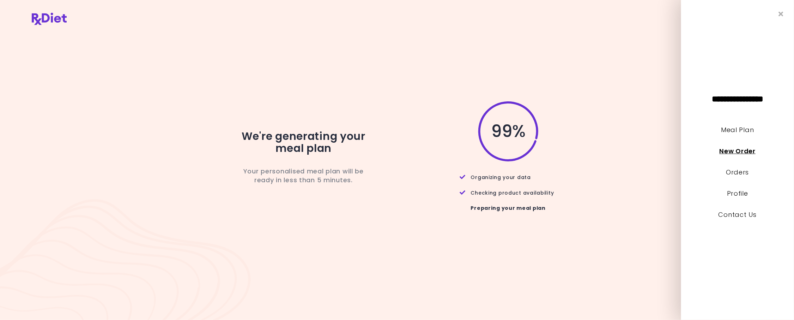
click at [730, 152] on link "New Order" at bounding box center [738, 150] width 36 height 9
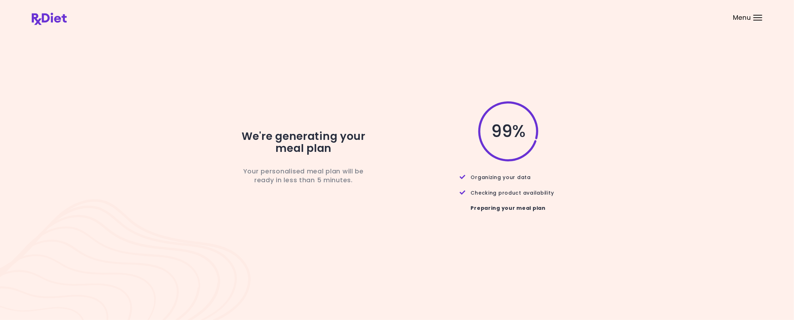
click at [758, 19] on div "Menu" at bounding box center [758, 18] width 9 height 6
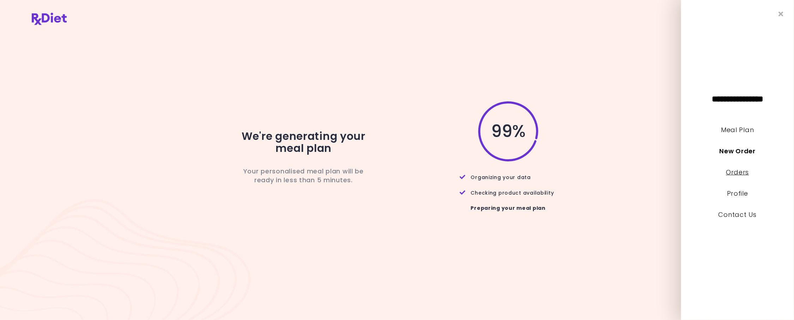
click at [733, 174] on link "Orders" at bounding box center [737, 172] width 23 height 9
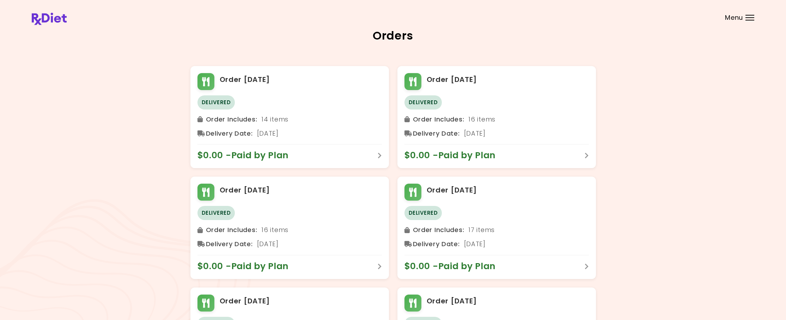
click at [752, 15] on div at bounding box center [750, 15] width 9 height 1
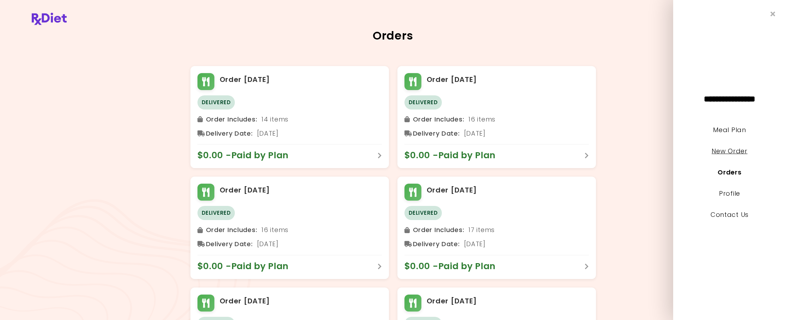
click at [728, 151] on link "New Order" at bounding box center [730, 150] width 36 height 9
